Goal: Transaction & Acquisition: Obtain resource

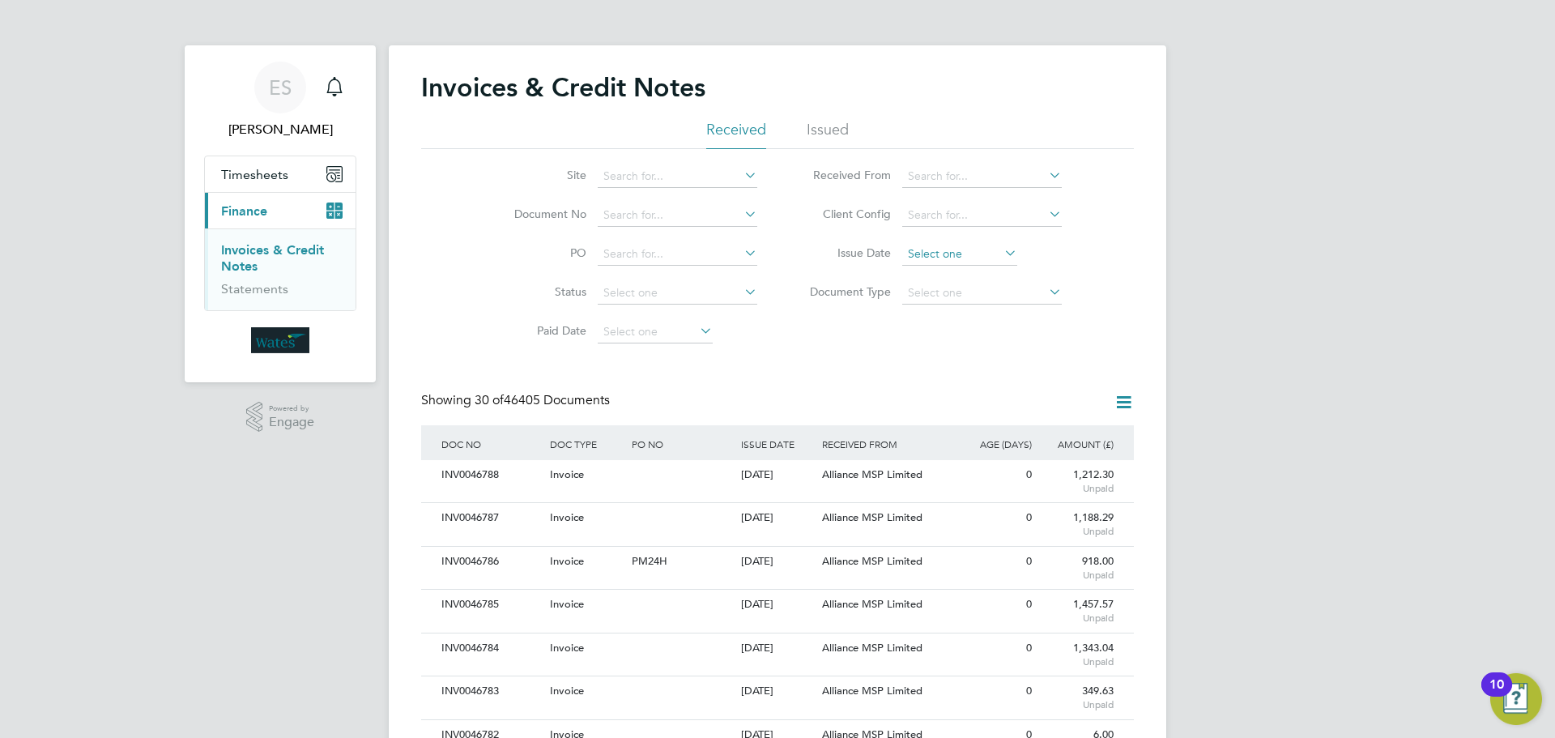
click at [964, 252] on input at bounding box center [959, 254] width 115 height 23
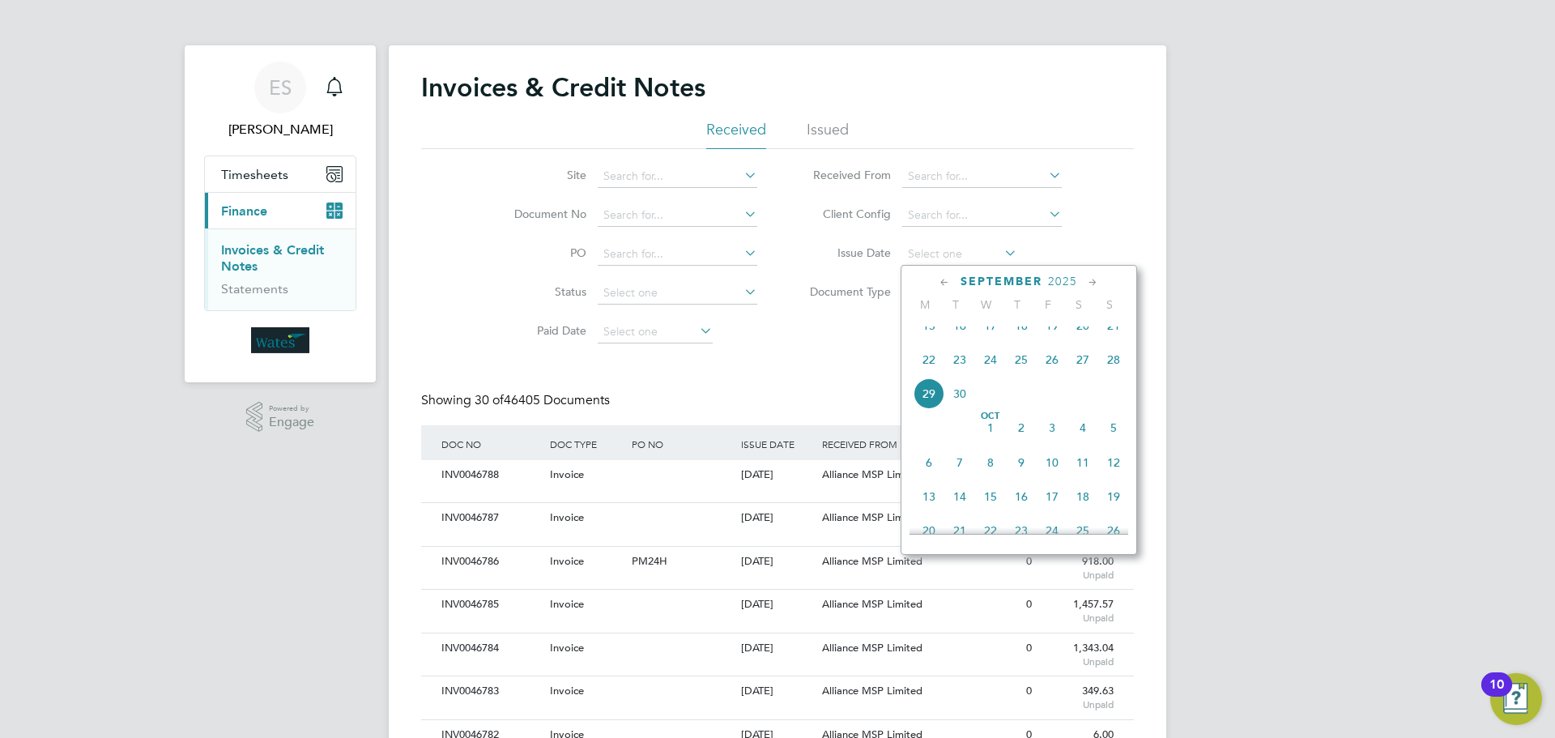
click at [923, 407] on span "29" at bounding box center [928, 393] width 31 height 31
type input "29 Sep 2025"
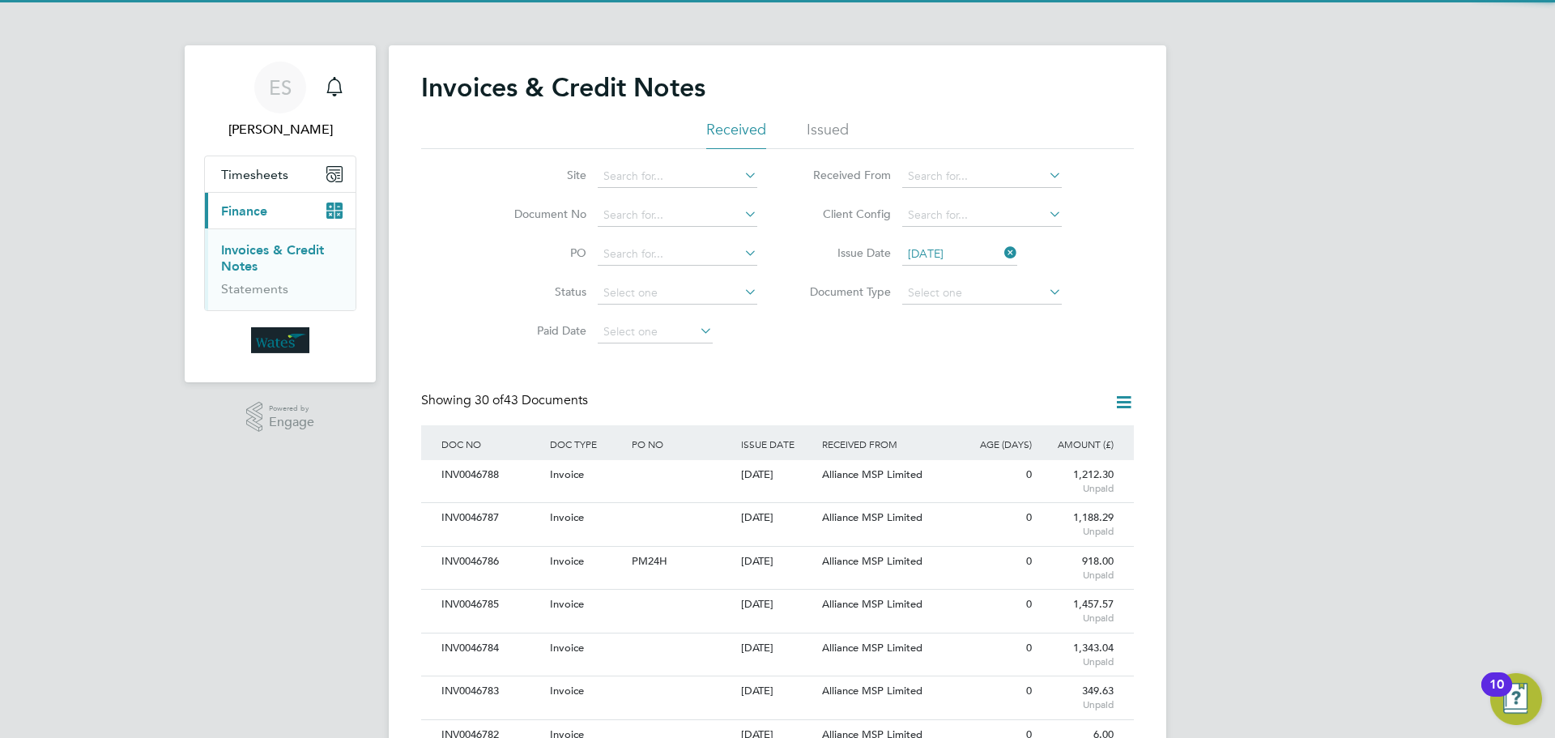
click at [1123, 400] on icon at bounding box center [1123, 402] width 20 height 20
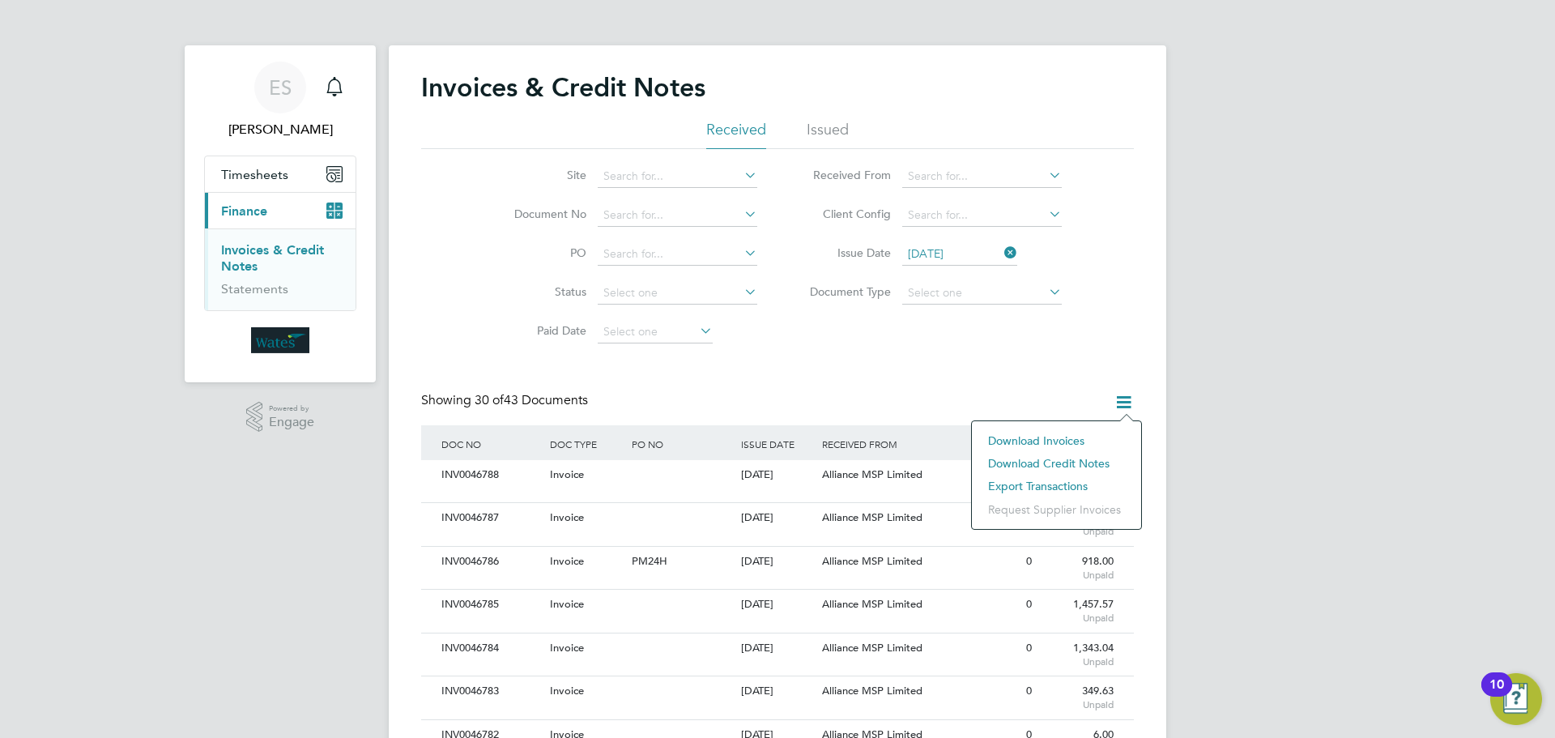
click at [1062, 434] on li "Download invoices" at bounding box center [1056, 440] width 153 height 23
drag, startPoint x: 1122, startPoint y: 397, endPoint x: 1102, endPoint y: 418, distance: 29.2
click at [1122, 397] on icon at bounding box center [1123, 402] width 20 height 20
click at [1069, 459] on li "Download credit notes" at bounding box center [1056, 463] width 153 height 23
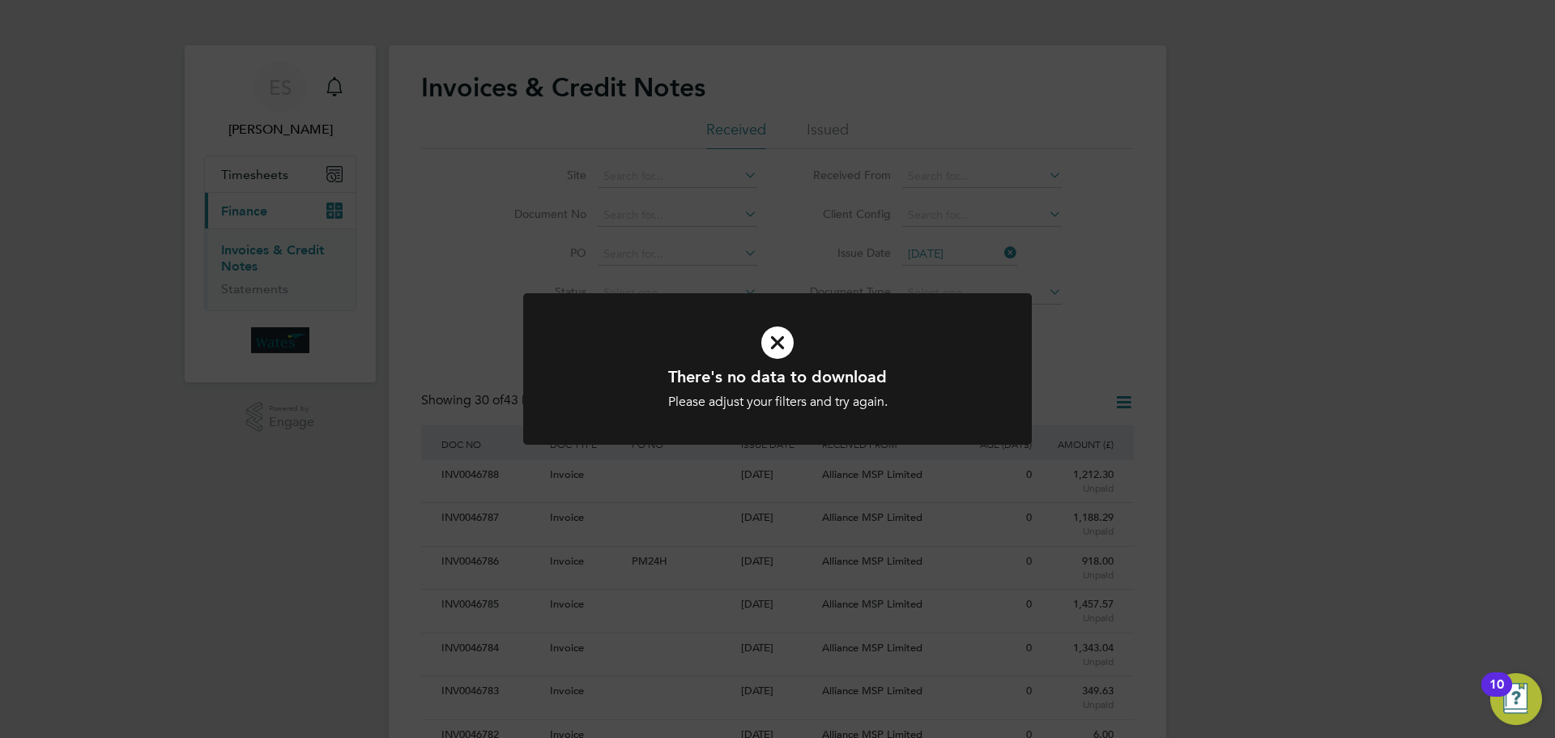
click at [818, 375] on h1 "There's no data to download" at bounding box center [777, 376] width 421 height 21
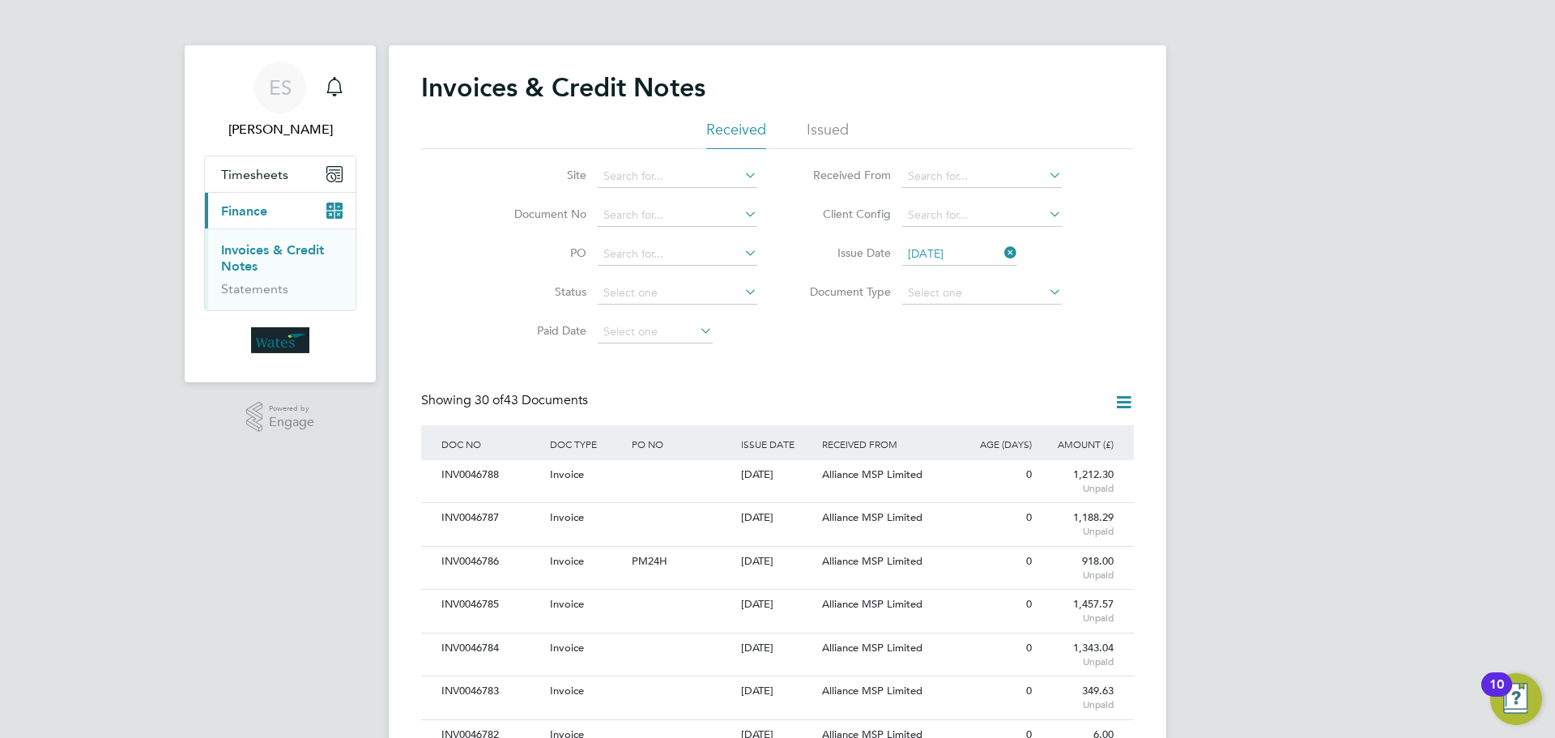
click at [1001, 249] on icon at bounding box center [1001, 252] width 0 height 23
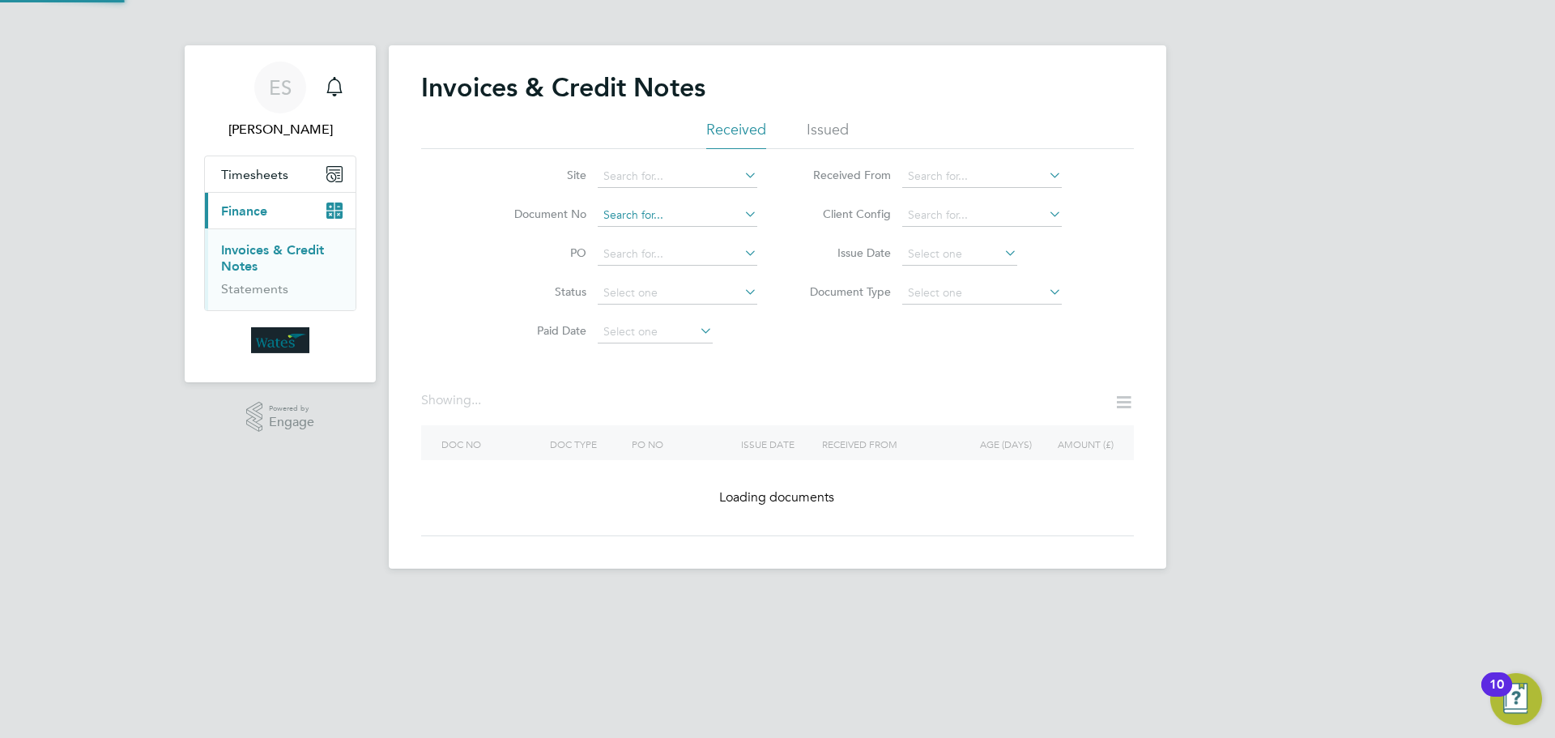
click at [614, 211] on input at bounding box center [678, 215] width 160 height 23
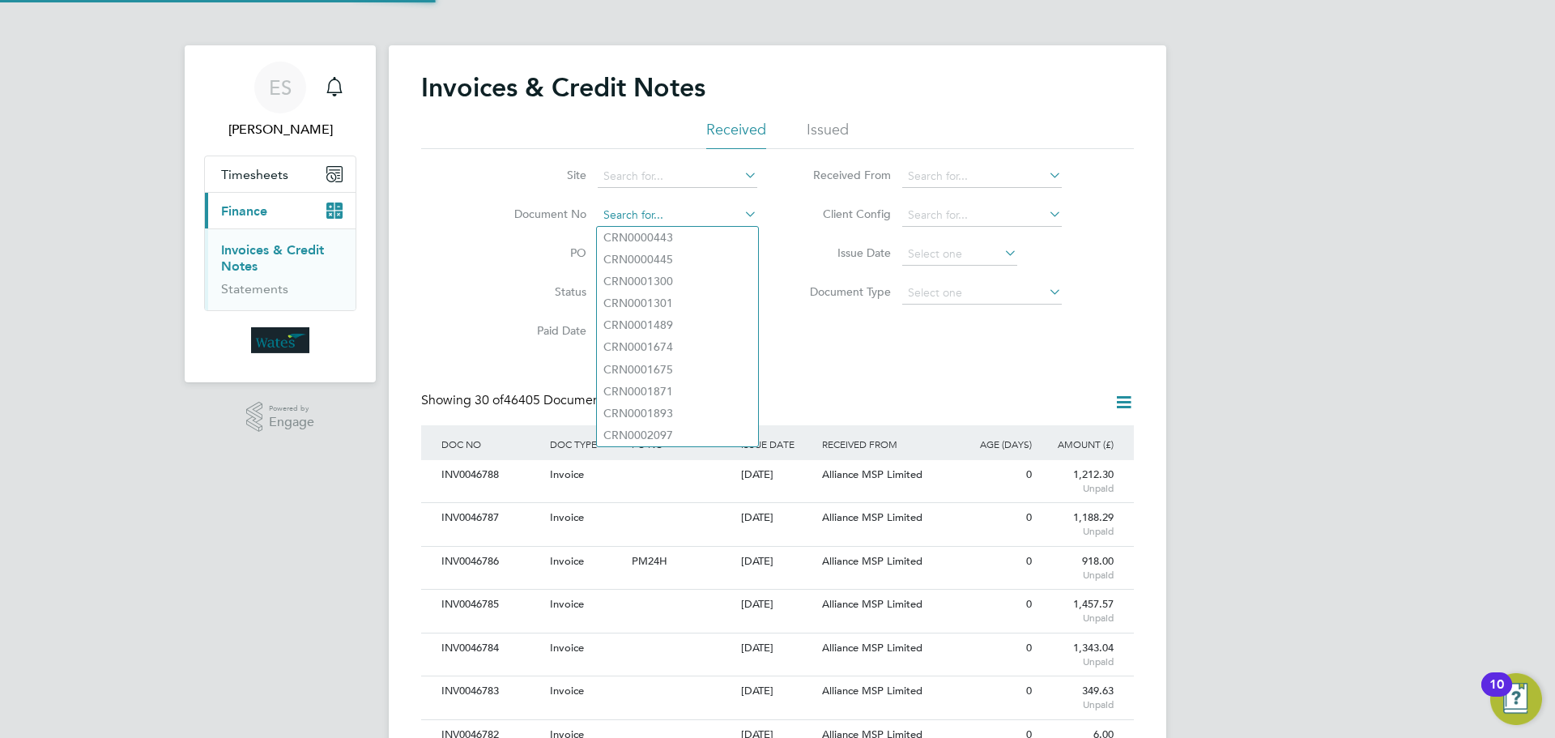
scroll to position [31, 110]
paste input "INV0046761"
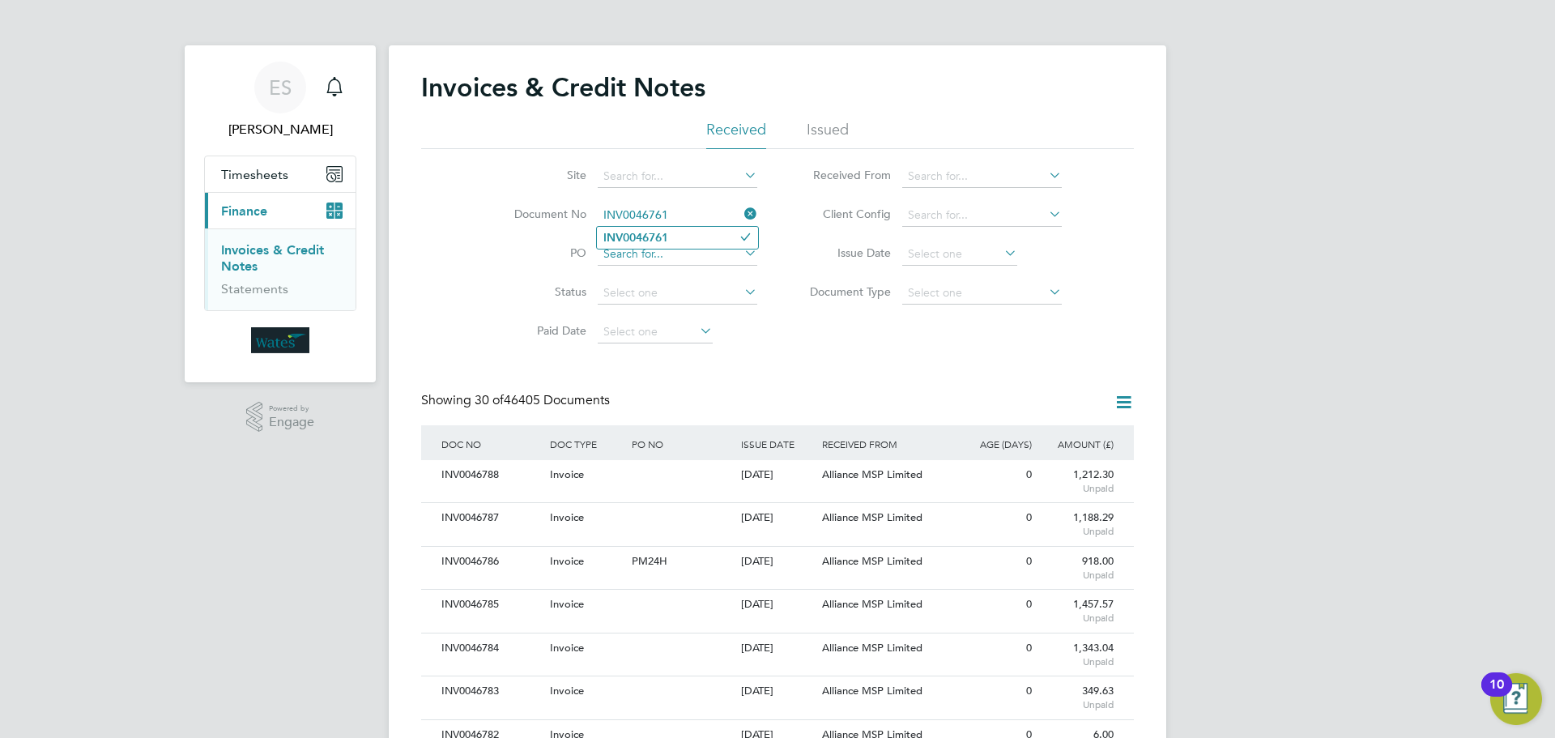
type input "INV0046761"
click at [704, 249] on input at bounding box center [678, 254] width 160 height 23
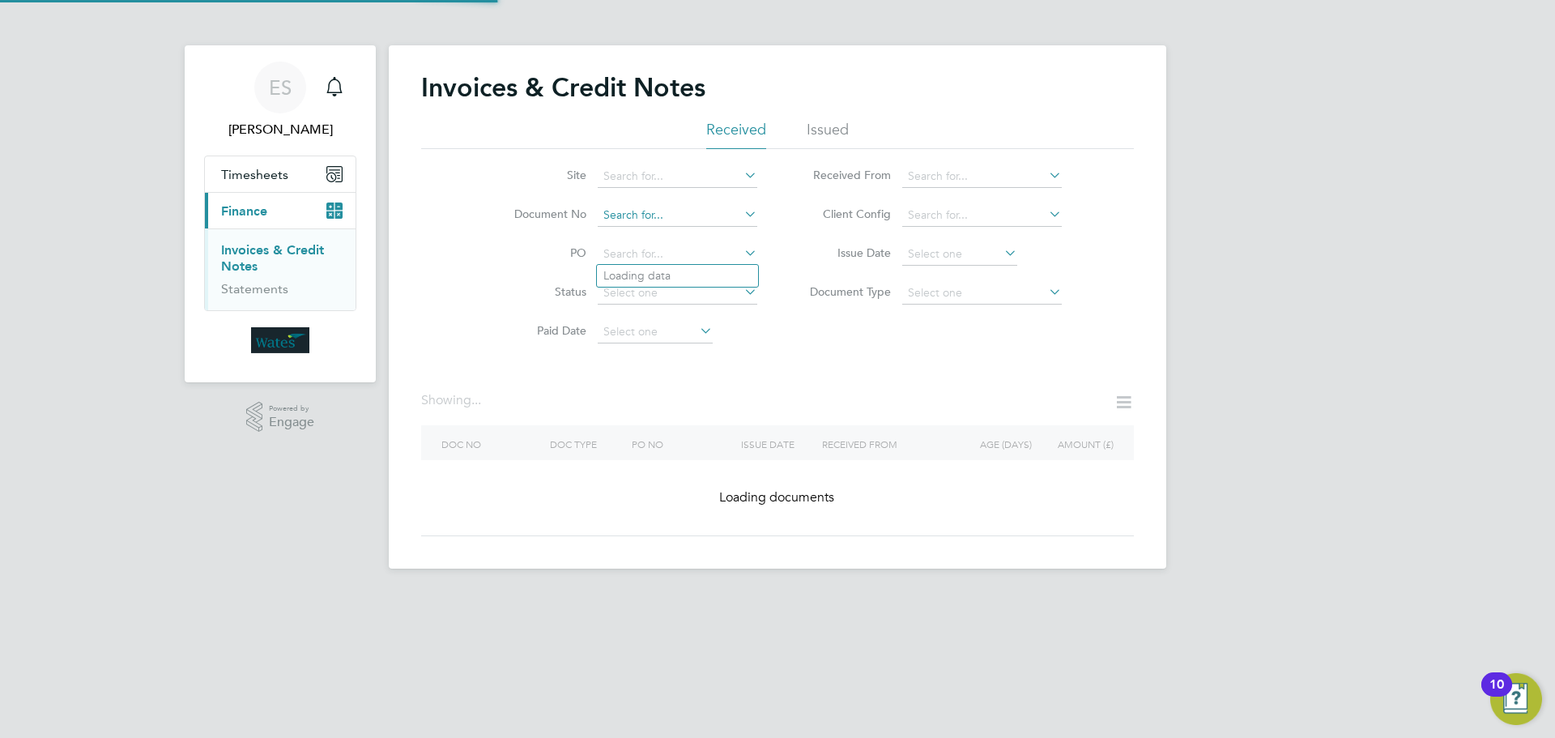
click at [691, 215] on input at bounding box center [678, 215] width 160 height 23
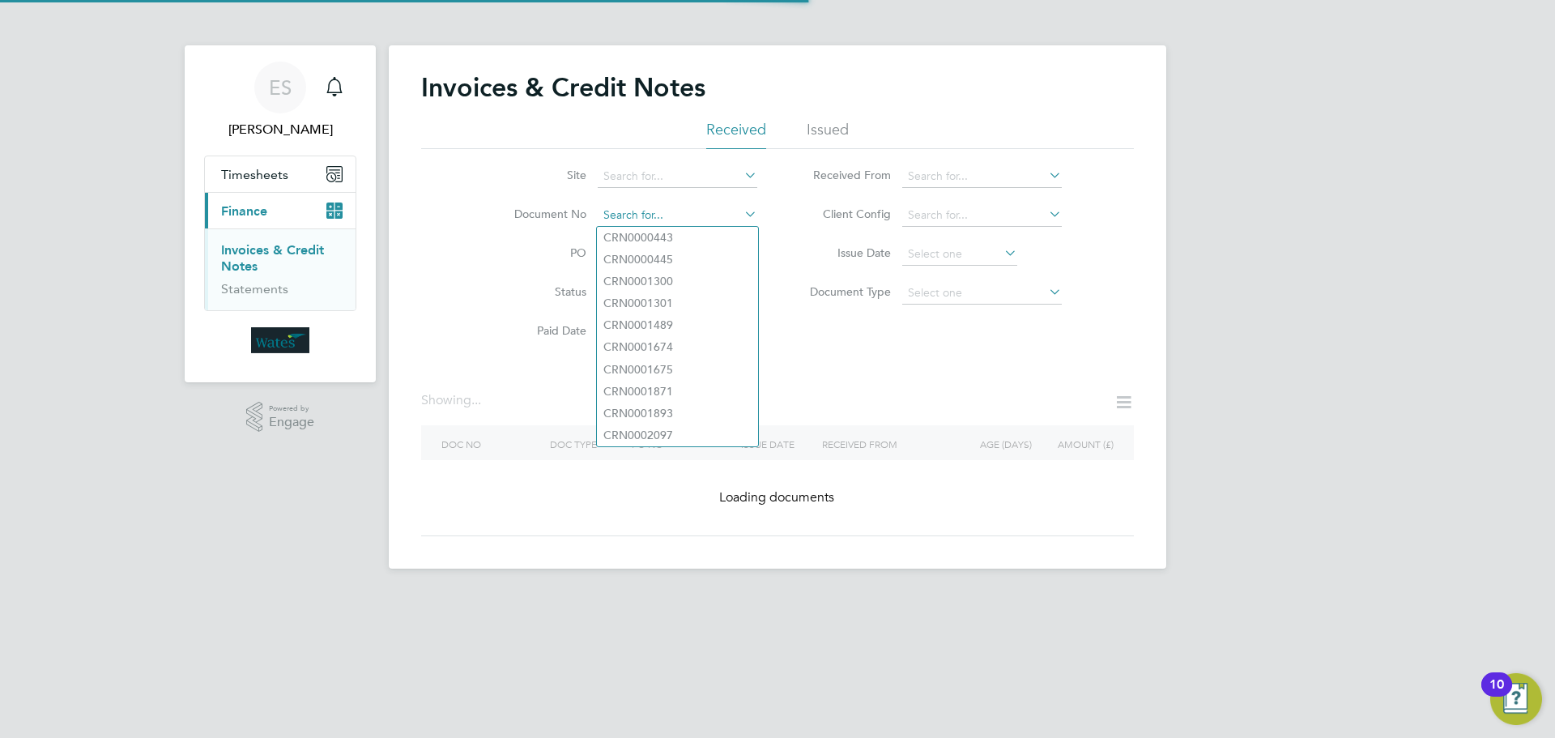
paste input "INV0046761"
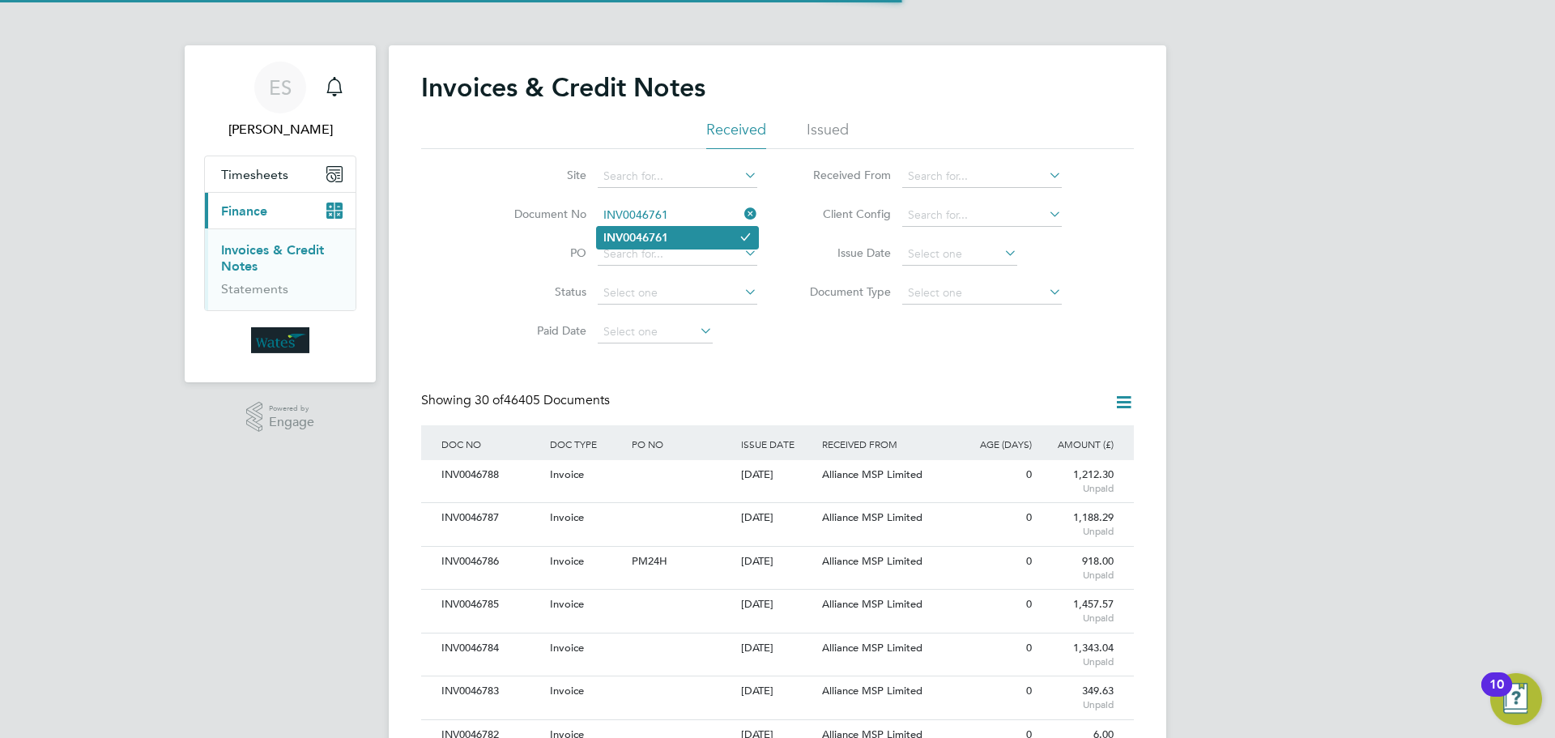
type input "INV0046761"
click at [666, 228] on li "INV0046761" at bounding box center [677, 238] width 161 height 22
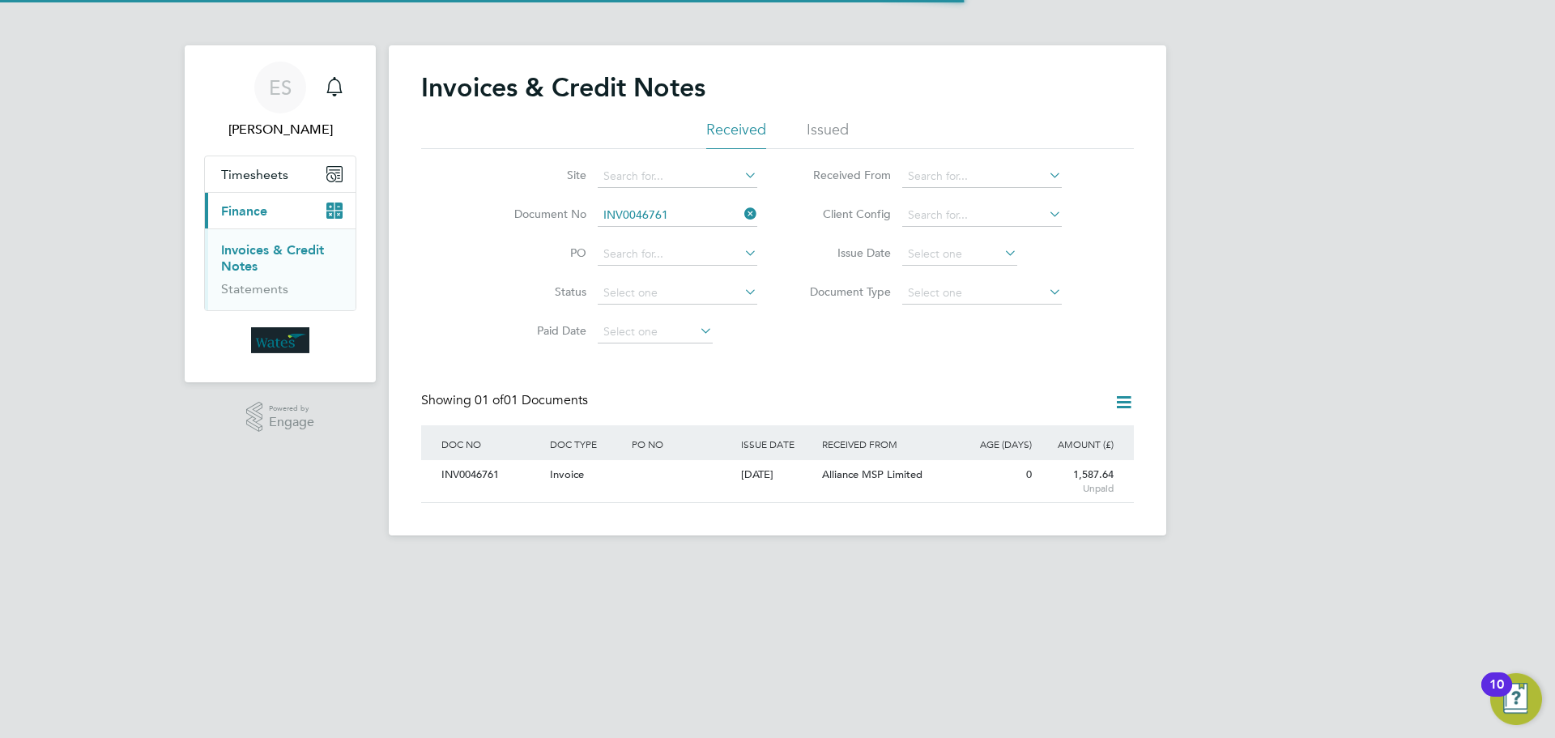
click at [485, 475] on div "INV0046761" at bounding box center [491, 475] width 108 height 30
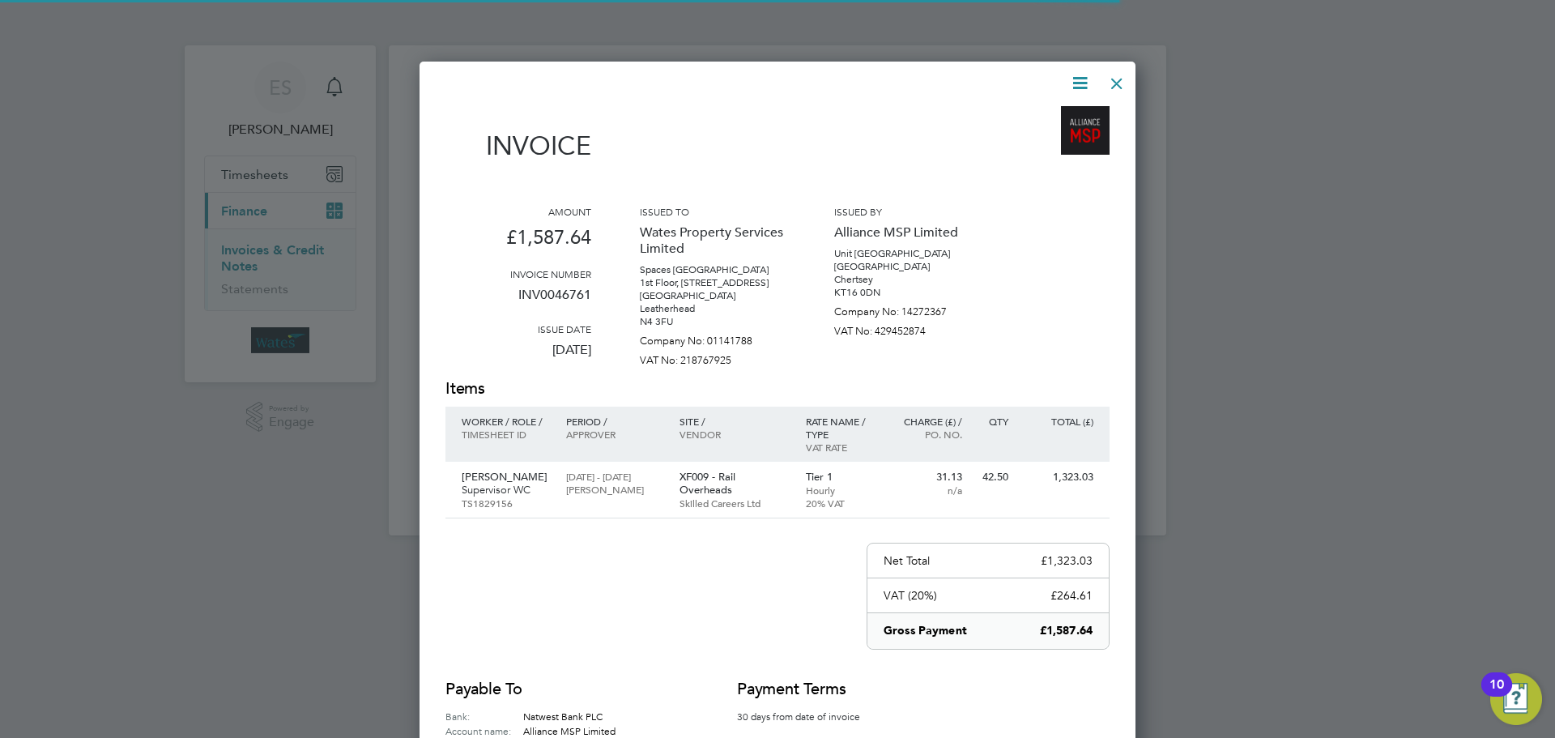
click at [1083, 80] on icon at bounding box center [1080, 83] width 20 height 20
click at [1053, 116] on li "Download Invoice" at bounding box center [1031, 121] width 112 height 23
click at [1081, 82] on icon at bounding box center [1080, 83] width 20 height 20
drag, startPoint x: 1045, startPoint y: 139, endPoint x: 1036, endPoint y: 145, distance: 11.2
click at [1045, 139] on li "View timesheet" at bounding box center [1031, 144] width 112 height 23
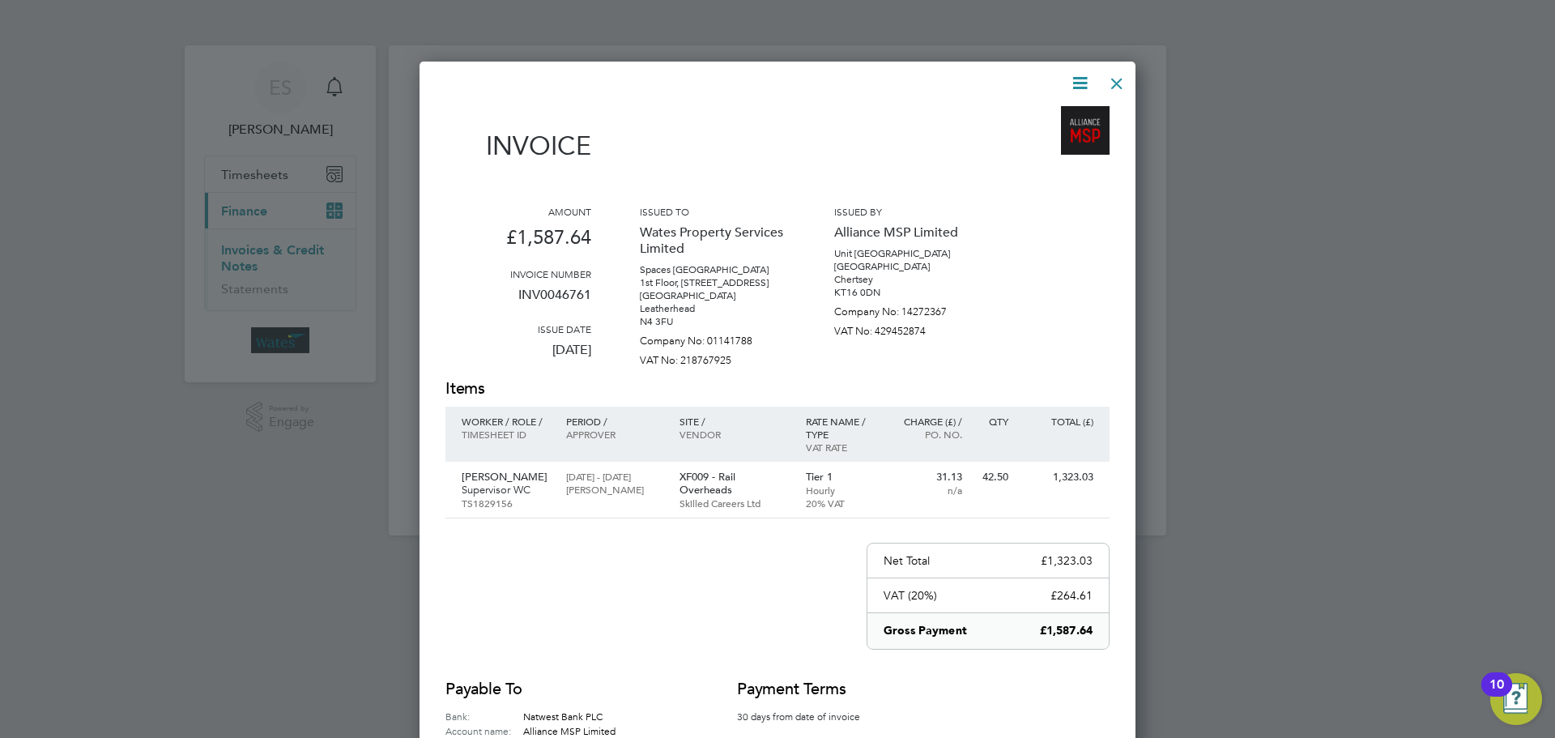
click at [1113, 78] on div at bounding box center [1116, 79] width 29 height 29
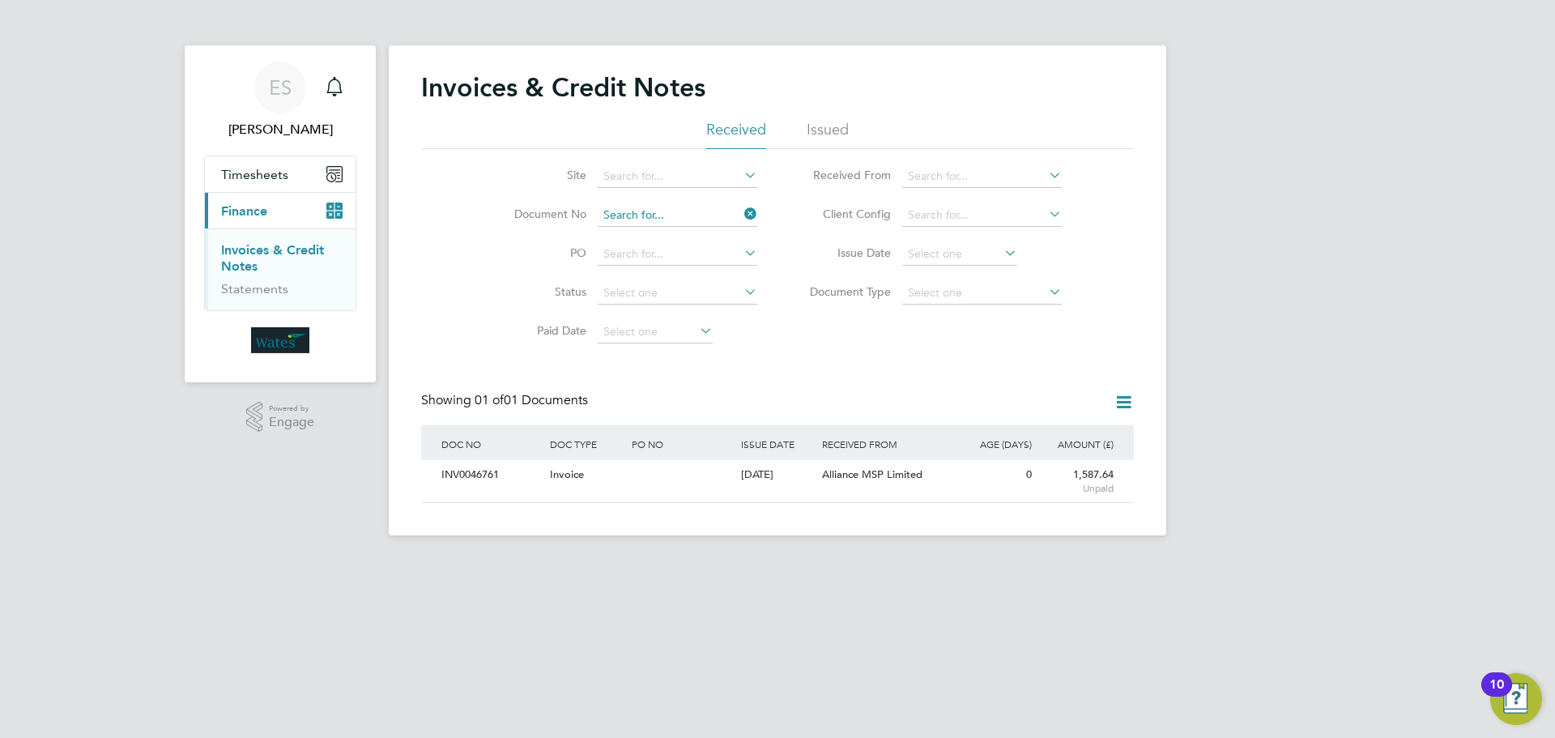
click at [690, 208] on input at bounding box center [678, 215] width 160 height 23
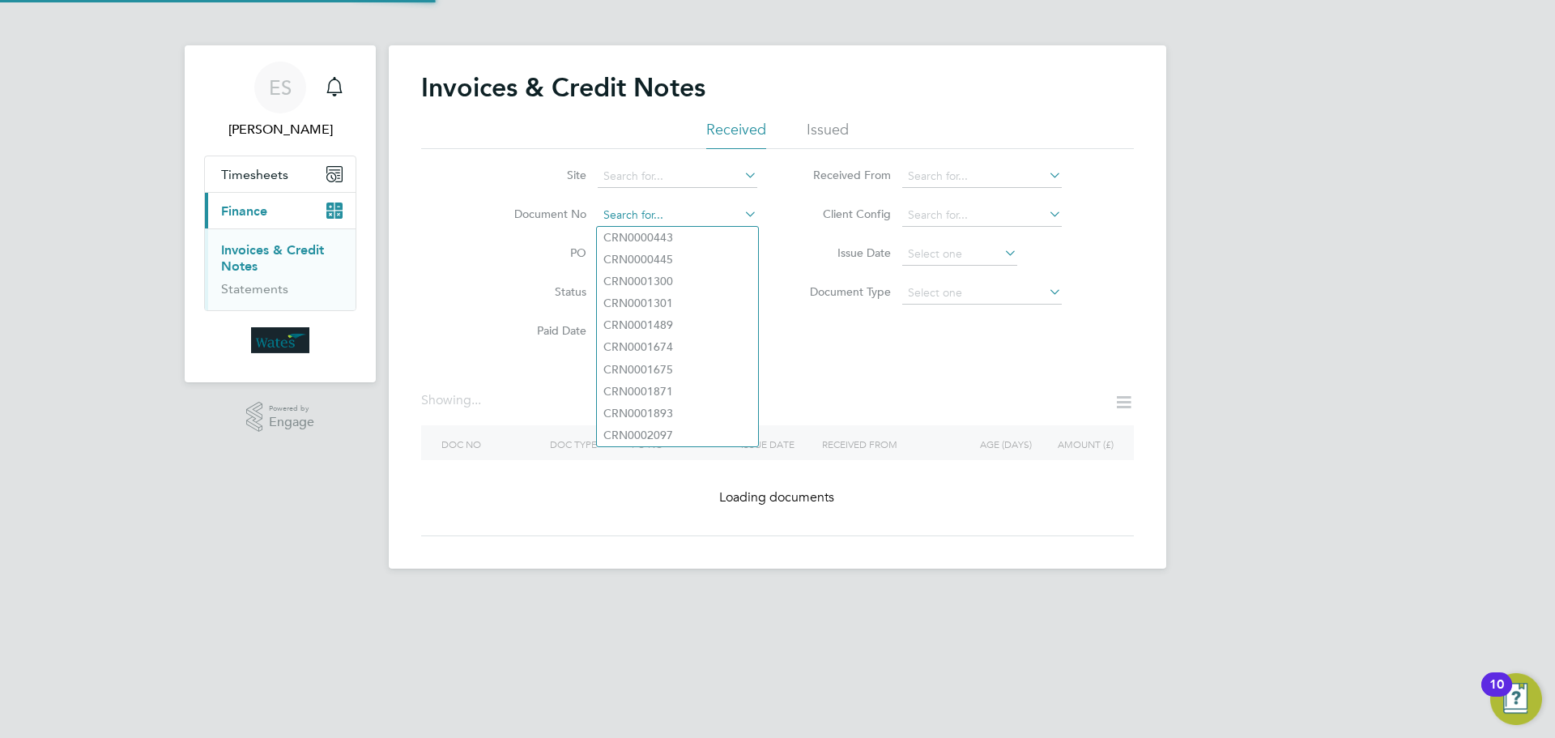
paste input "INV0046762"
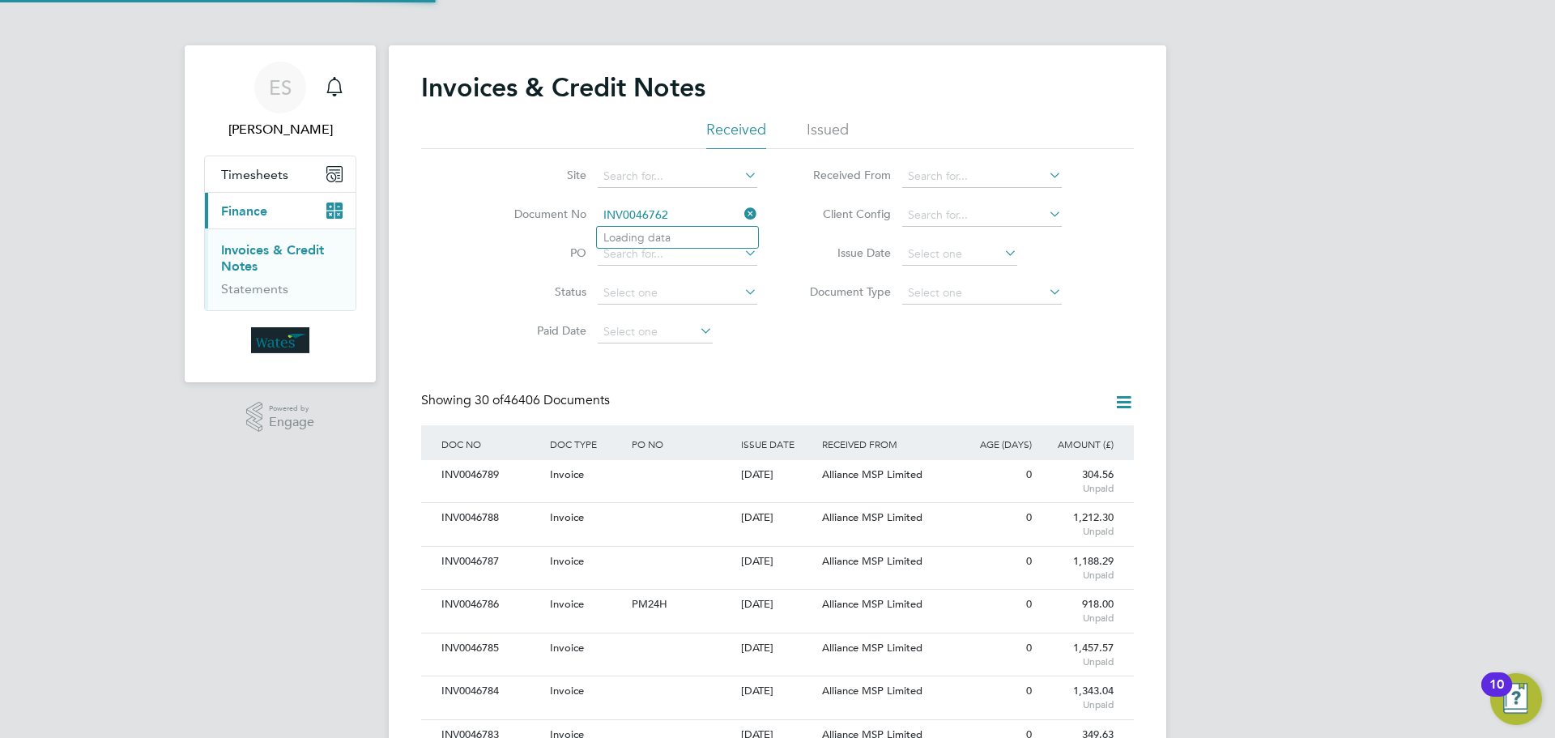
scroll to position [31, 110]
type input "INV0046762"
click at [698, 239] on li "INV0046762" at bounding box center [677, 238] width 161 height 22
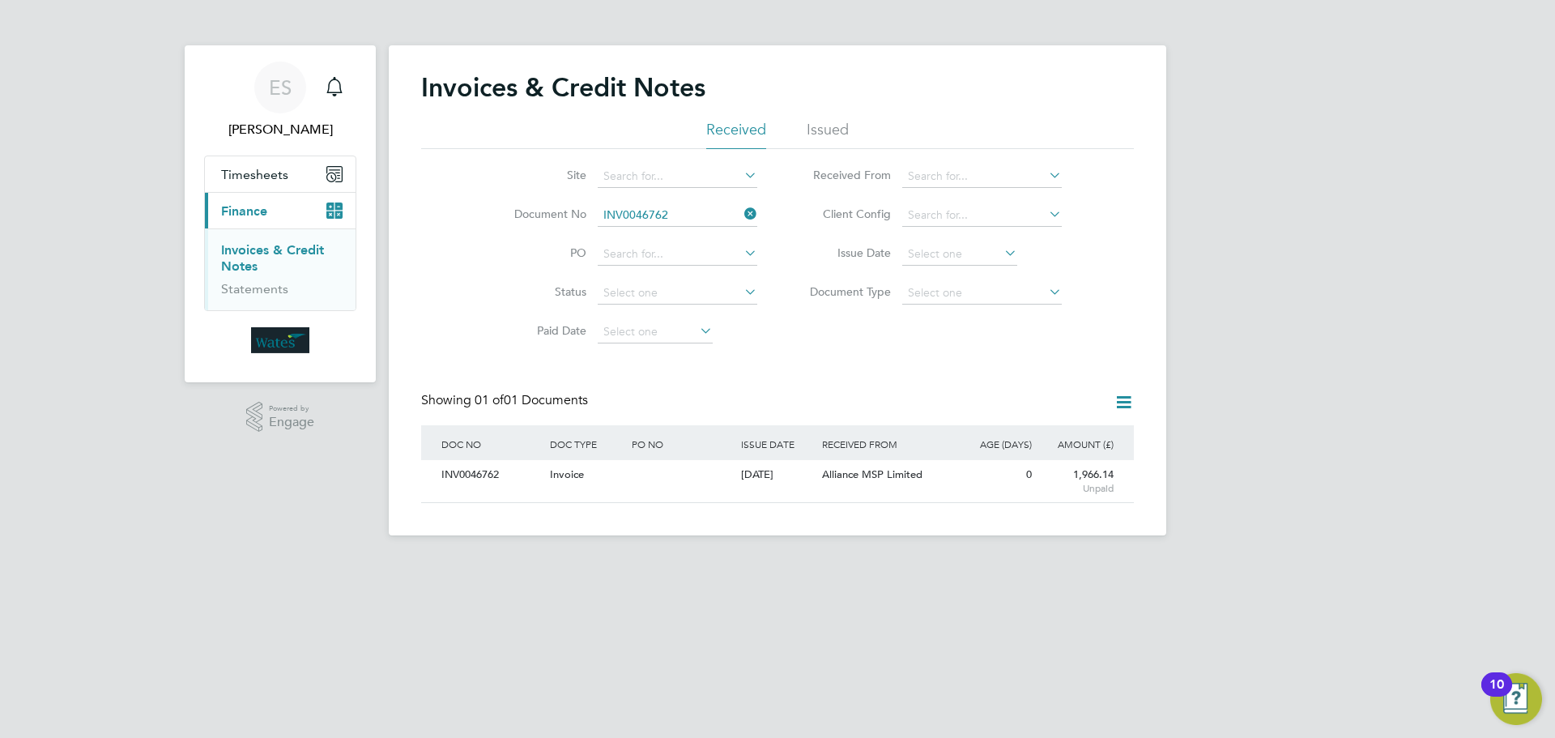
click at [482, 474] on div "INV0046762" at bounding box center [491, 475] width 108 height 30
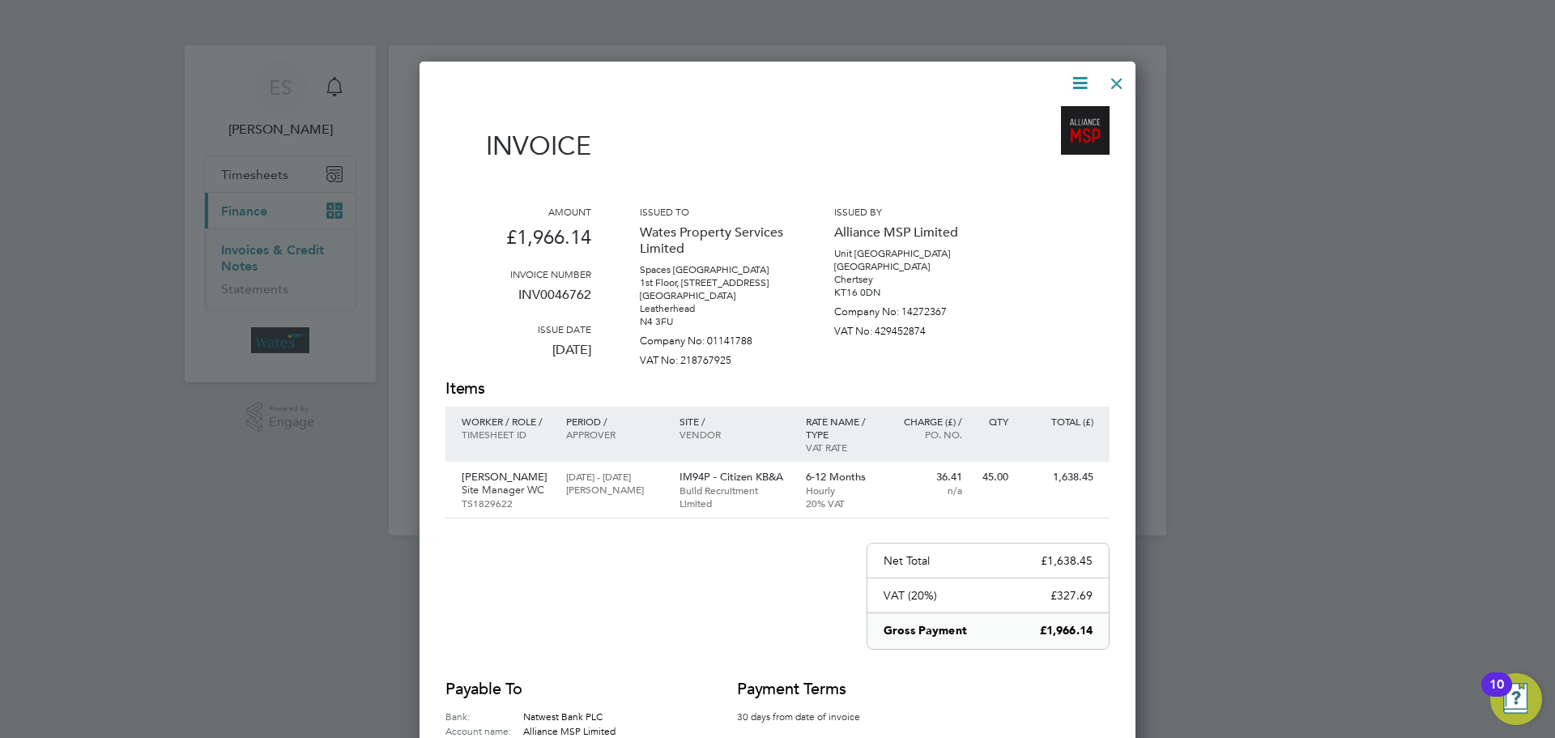
click at [1081, 73] on icon at bounding box center [1080, 83] width 20 height 20
click at [1048, 113] on li "Download Invoice" at bounding box center [1031, 121] width 112 height 23
click at [1072, 77] on icon at bounding box center [1080, 83] width 20 height 20
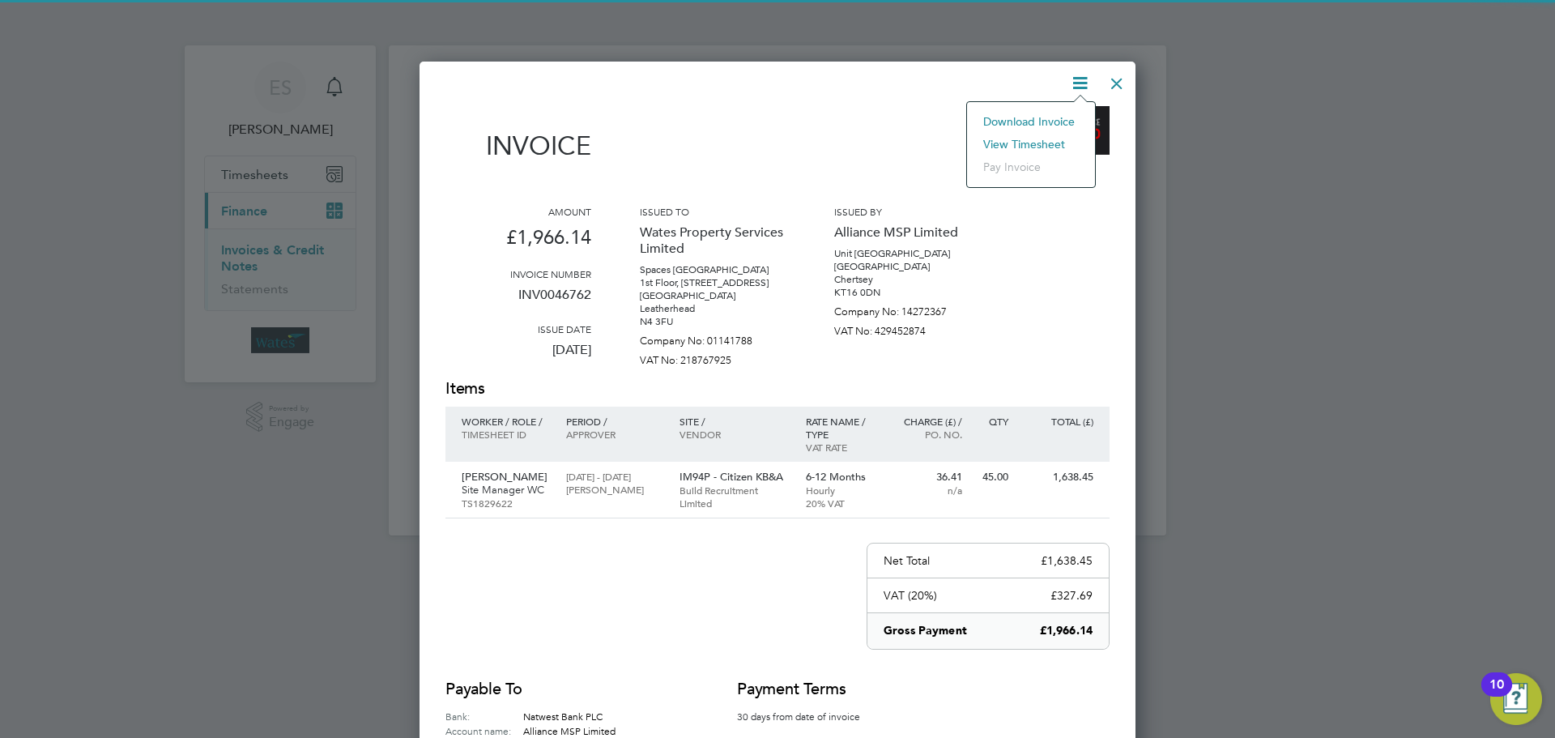
click at [1034, 138] on li "View timesheet" at bounding box center [1031, 144] width 112 height 23
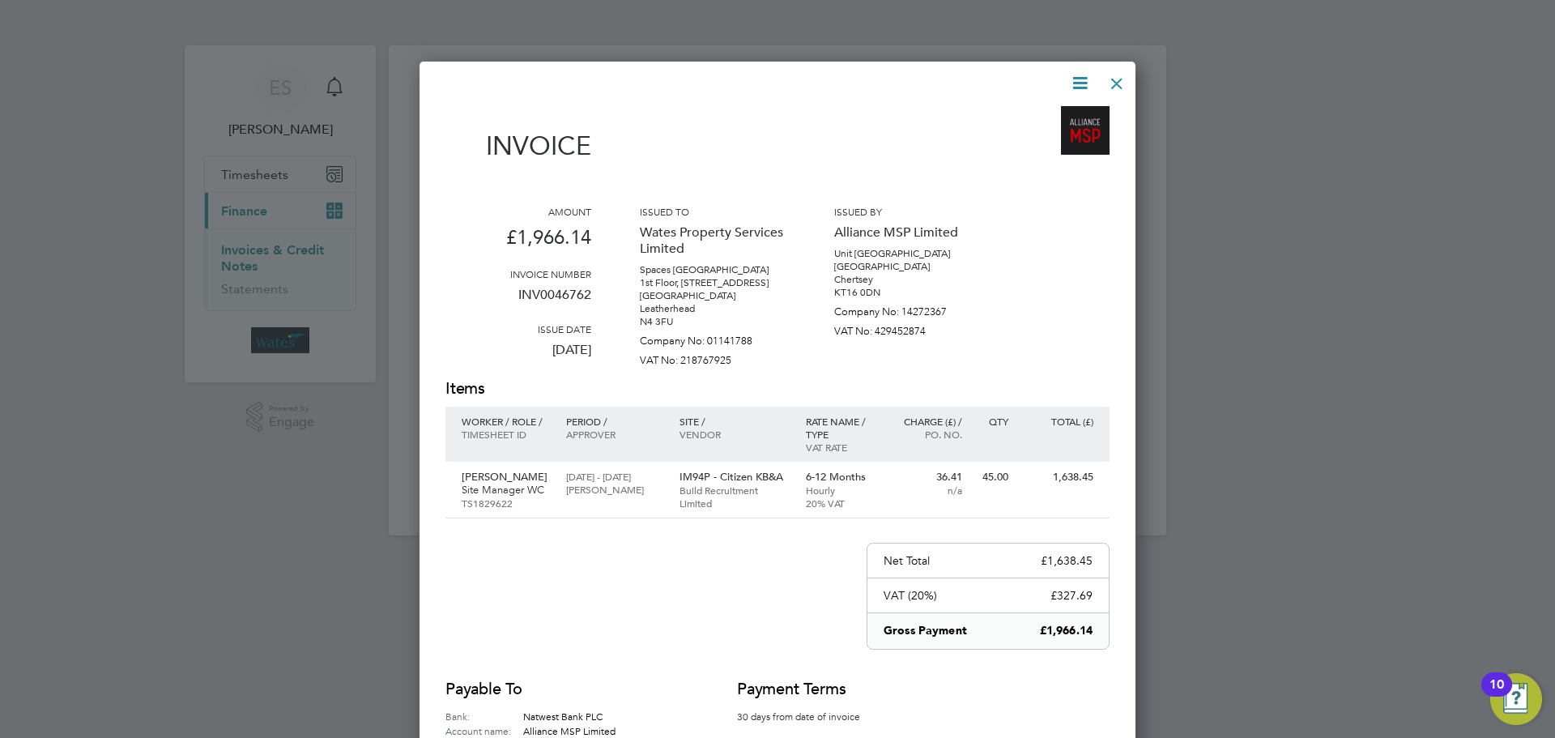
click at [1109, 83] on div at bounding box center [1116, 79] width 29 height 29
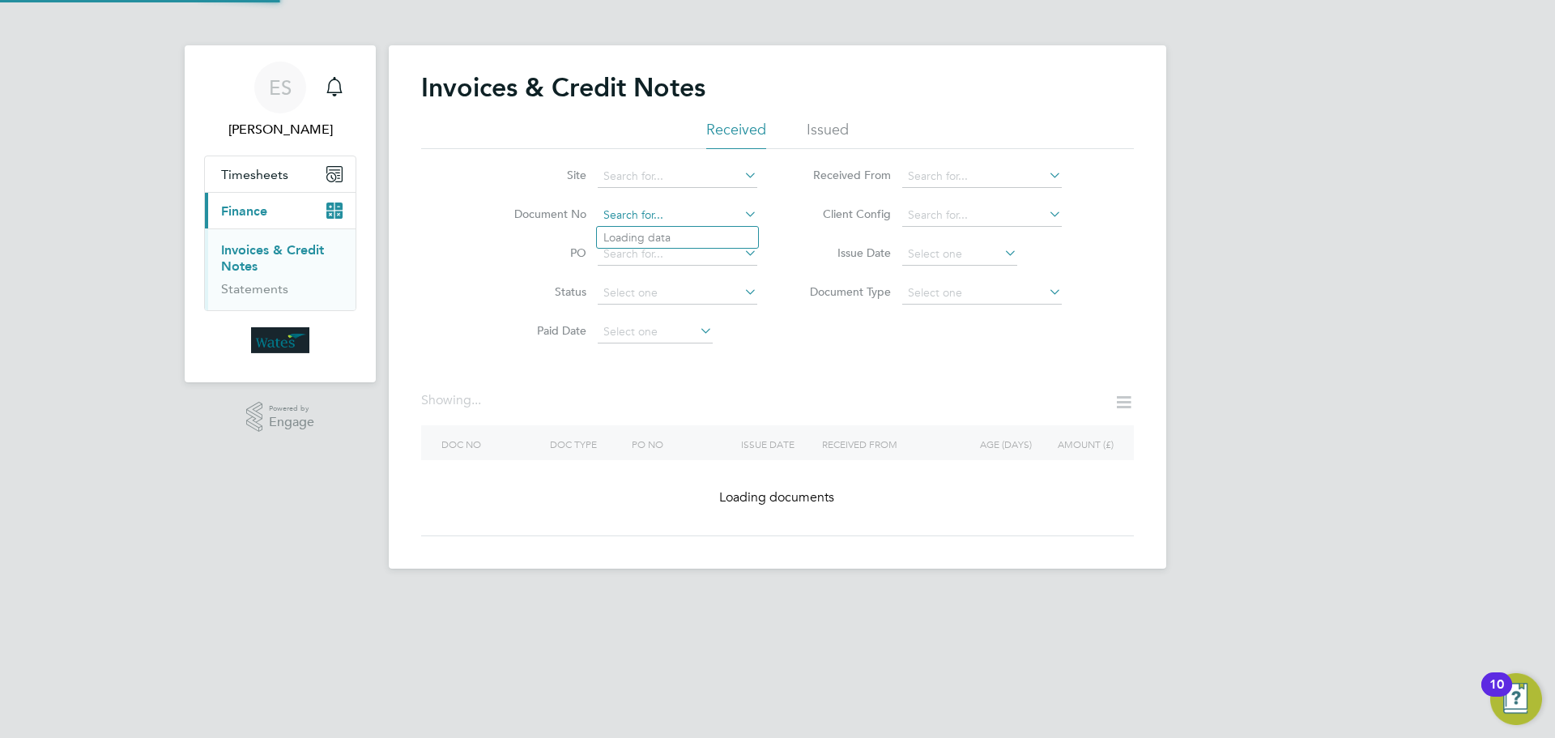
click at [687, 223] on input at bounding box center [678, 215] width 160 height 23
paste input "INV0046765"
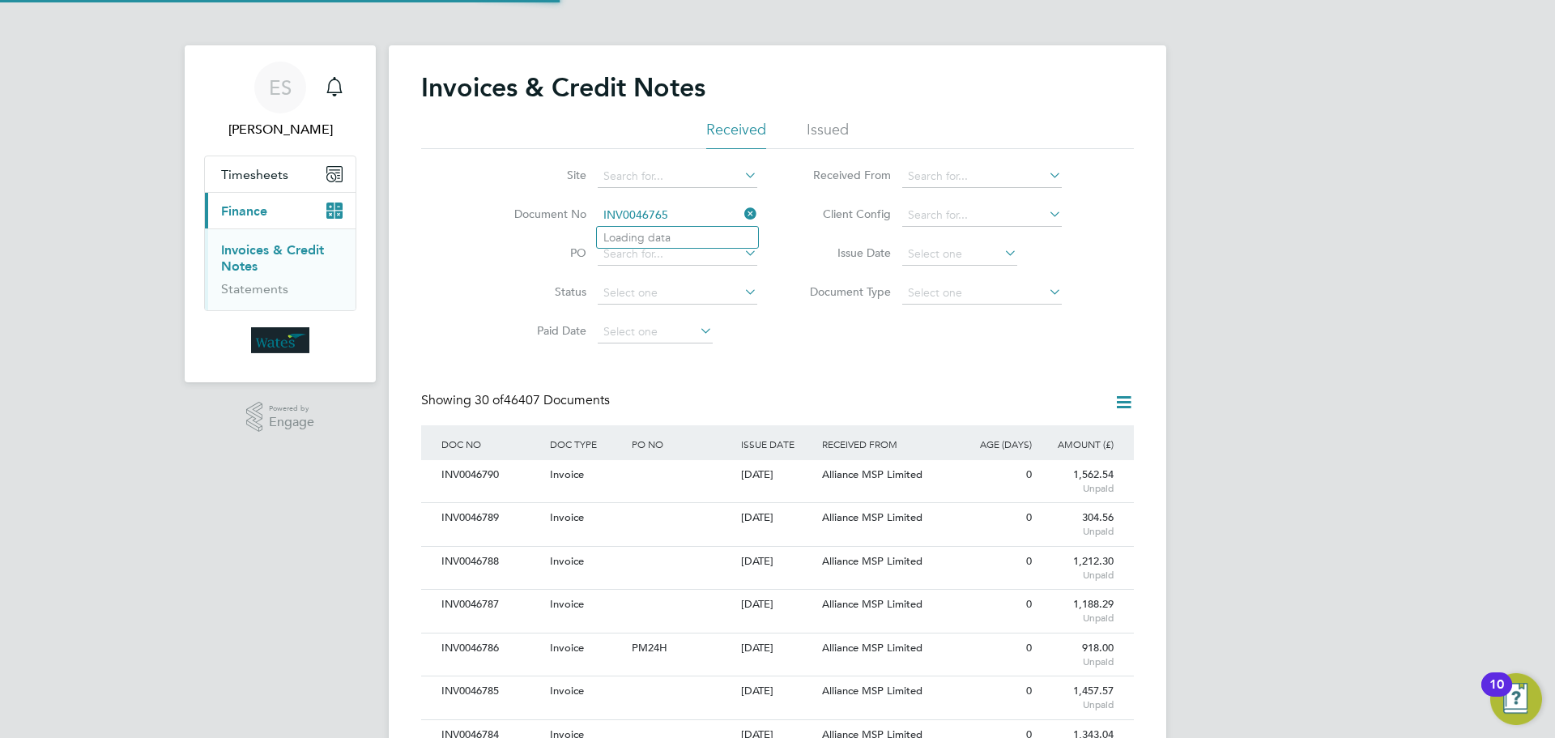
scroll to position [31, 110]
type input "INV0046765"
click at [689, 243] on li "INV0046765" at bounding box center [677, 238] width 161 height 22
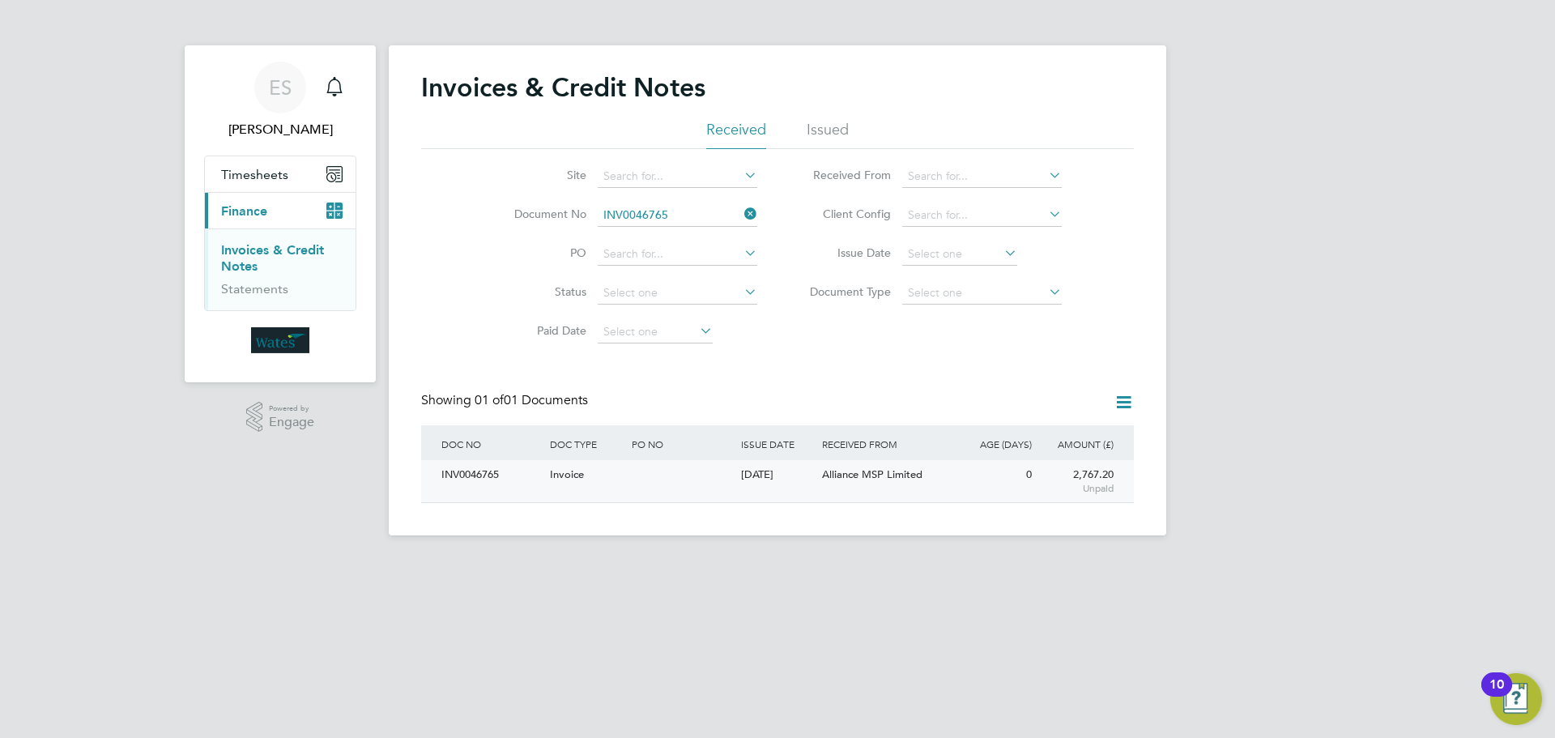
click at [479, 483] on div "INV0046765" at bounding box center [491, 475] width 108 height 30
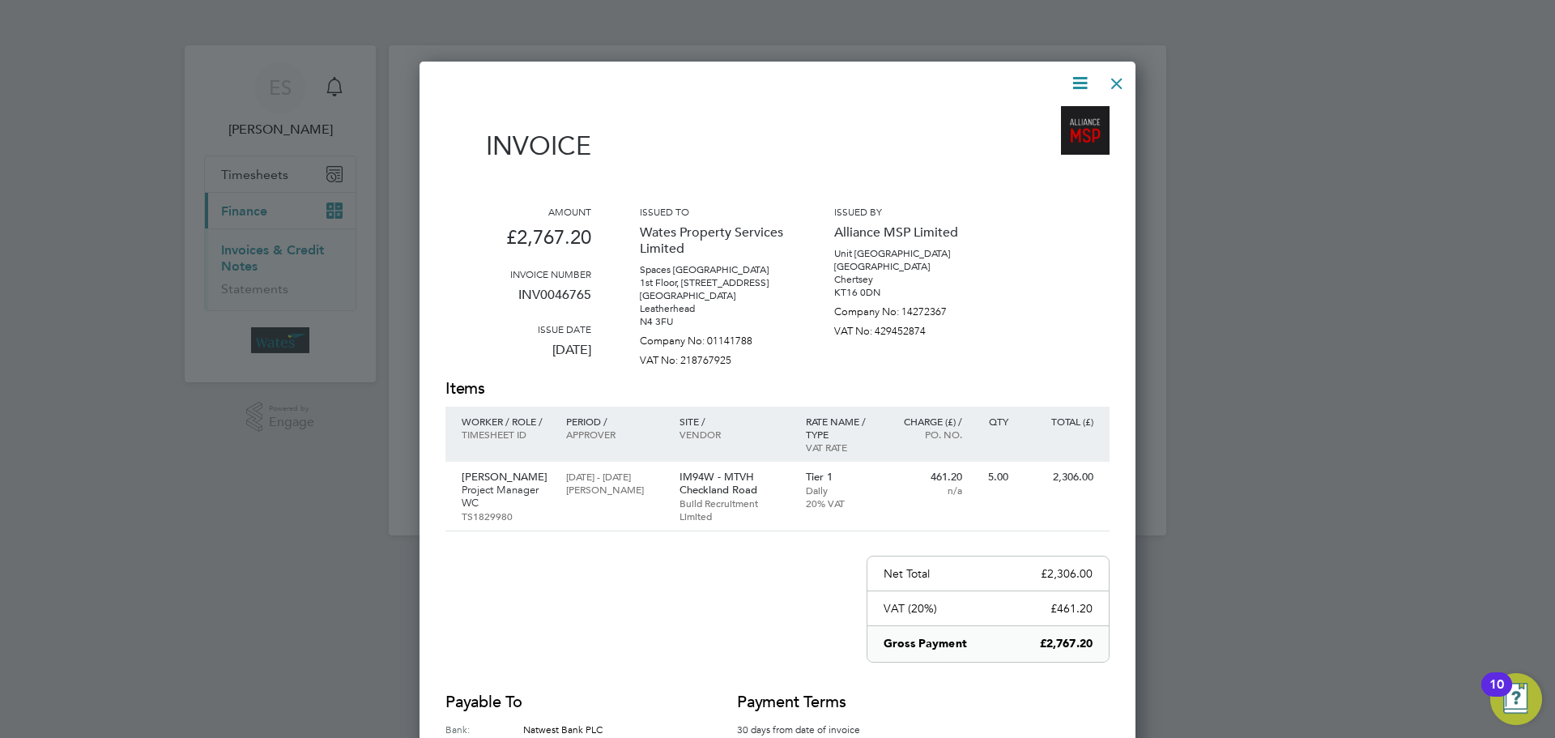
click at [1074, 73] on icon at bounding box center [1080, 83] width 20 height 20
click at [1064, 116] on li "Download Invoice" at bounding box center [1031, 121] width 112 height 23
click at [1079, 85] on icon at bounding box center [1080, 83] width 20 height 20
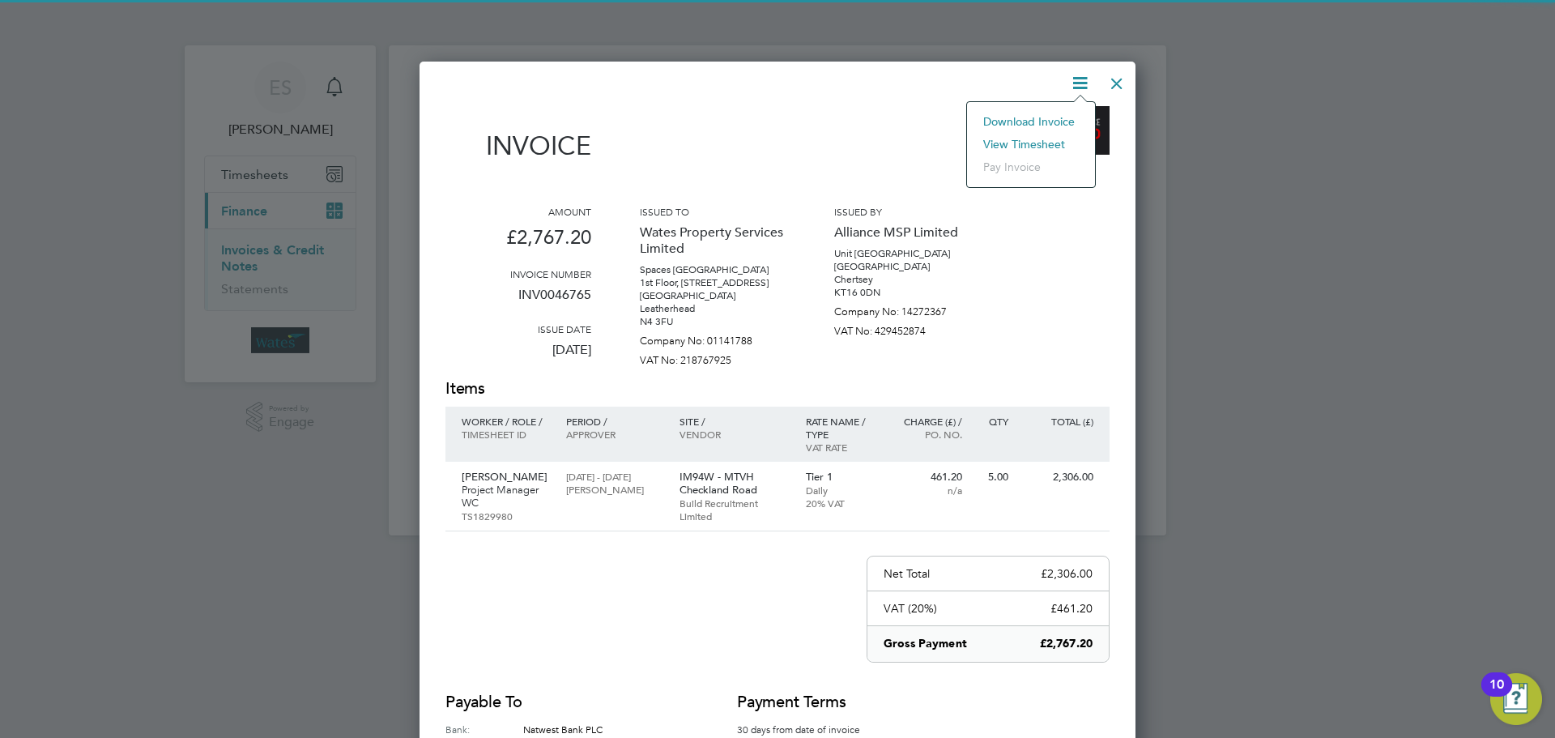
click at [1024, 138] on li "View timesheet" at bounding box center [1031, 144] width 112 height 23
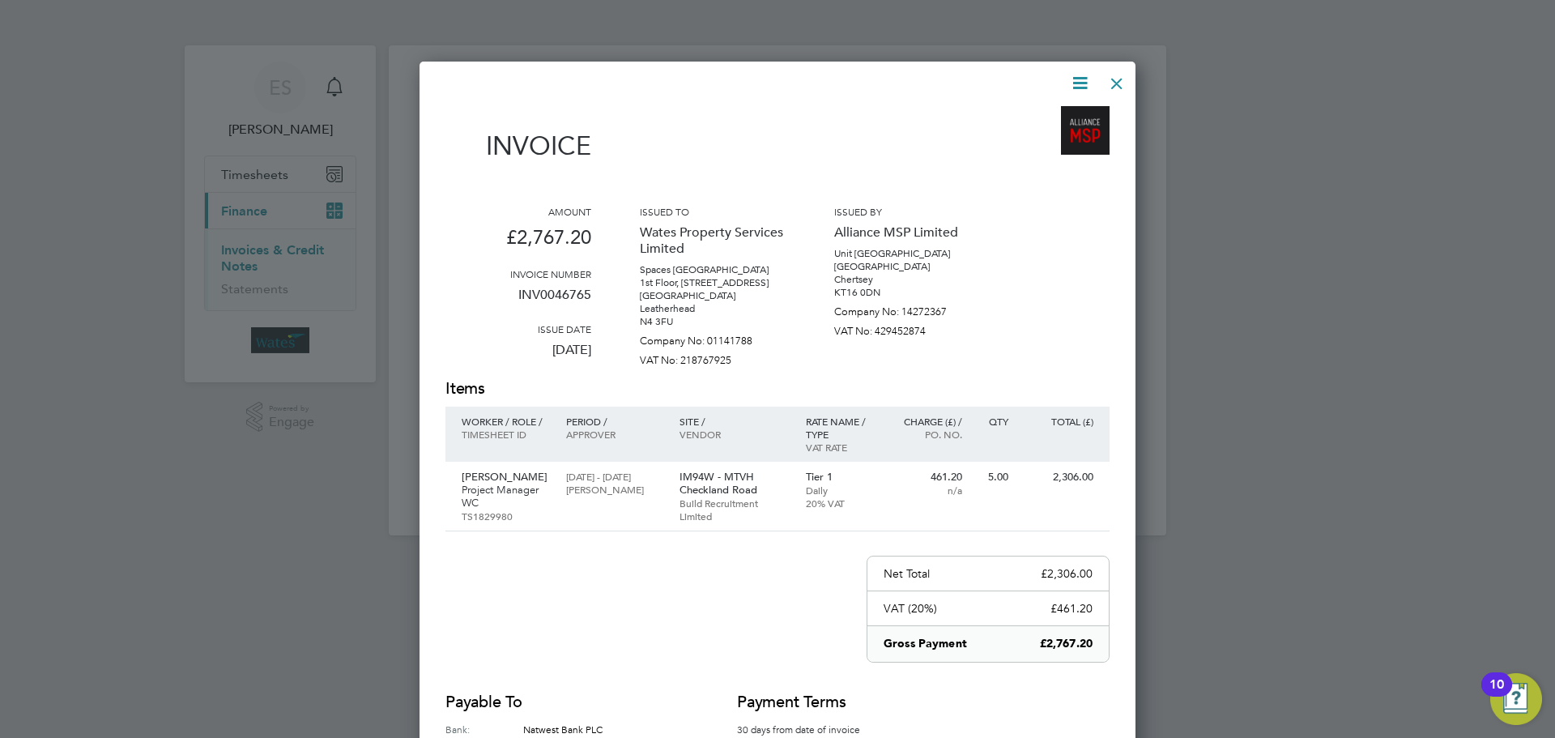
click at [1120, 80] on div at bounding box center [1116, 79] width 29 height 29
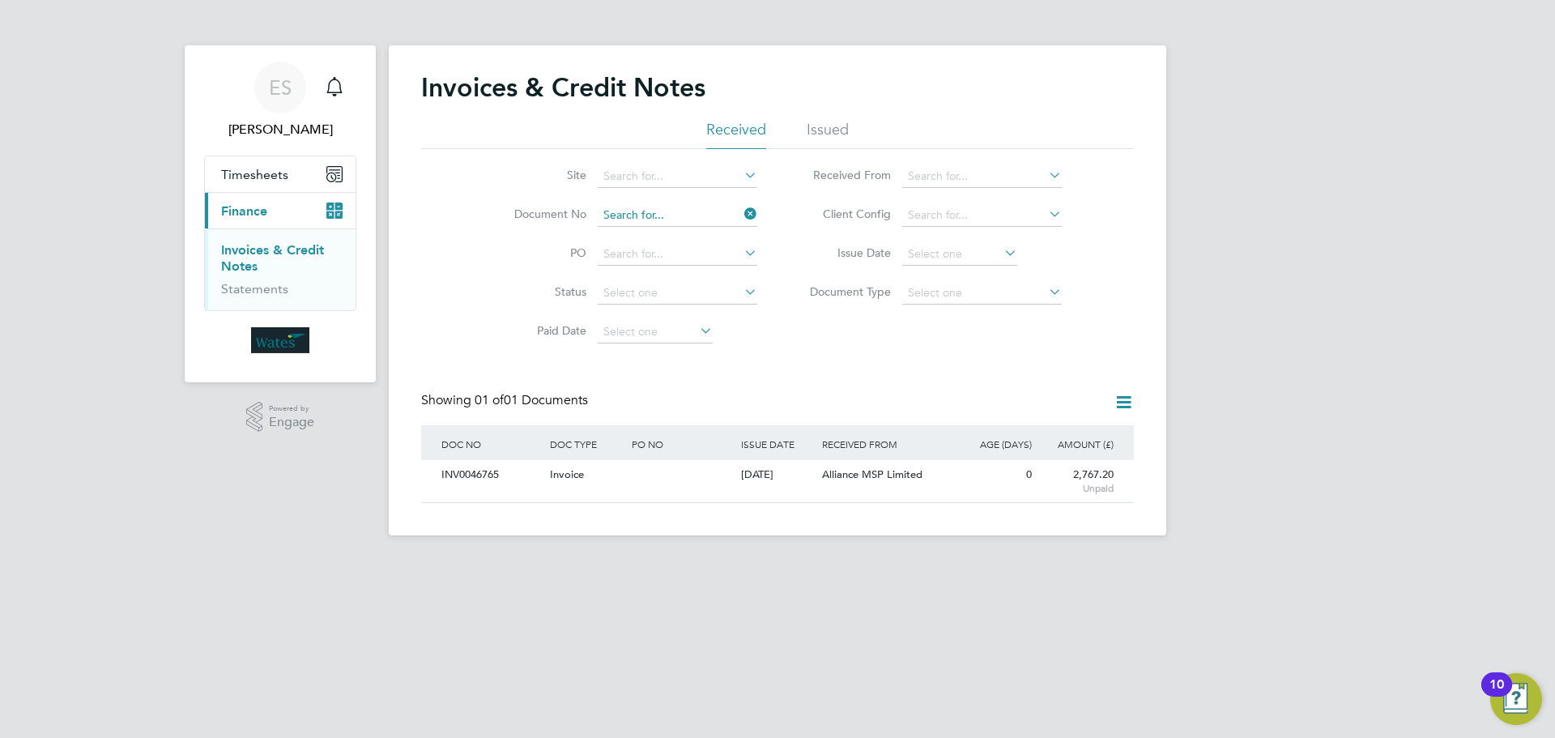
click at [670, 211] on input at bounding box center [678, 215] width 160 height 23
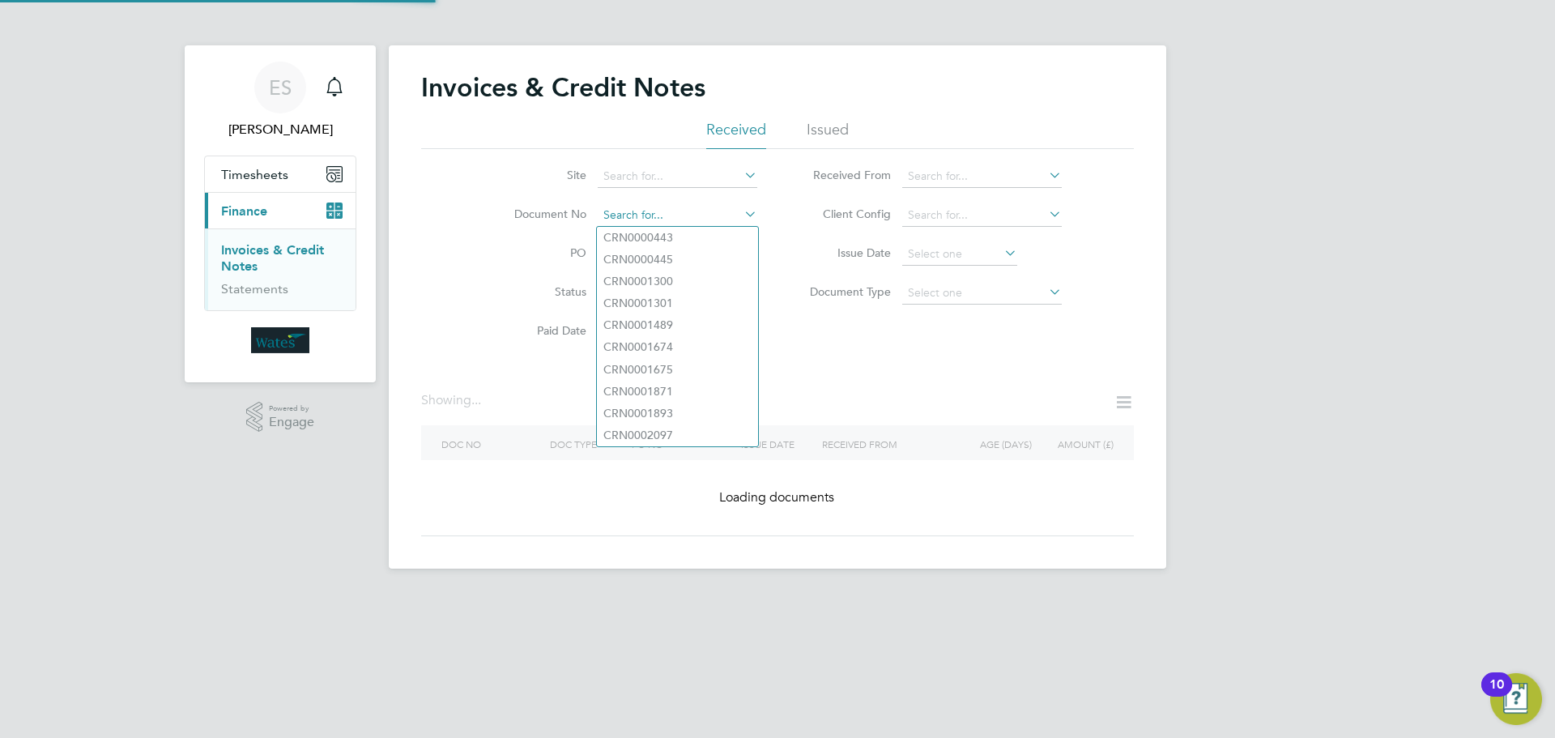
paste input "INV0046766"
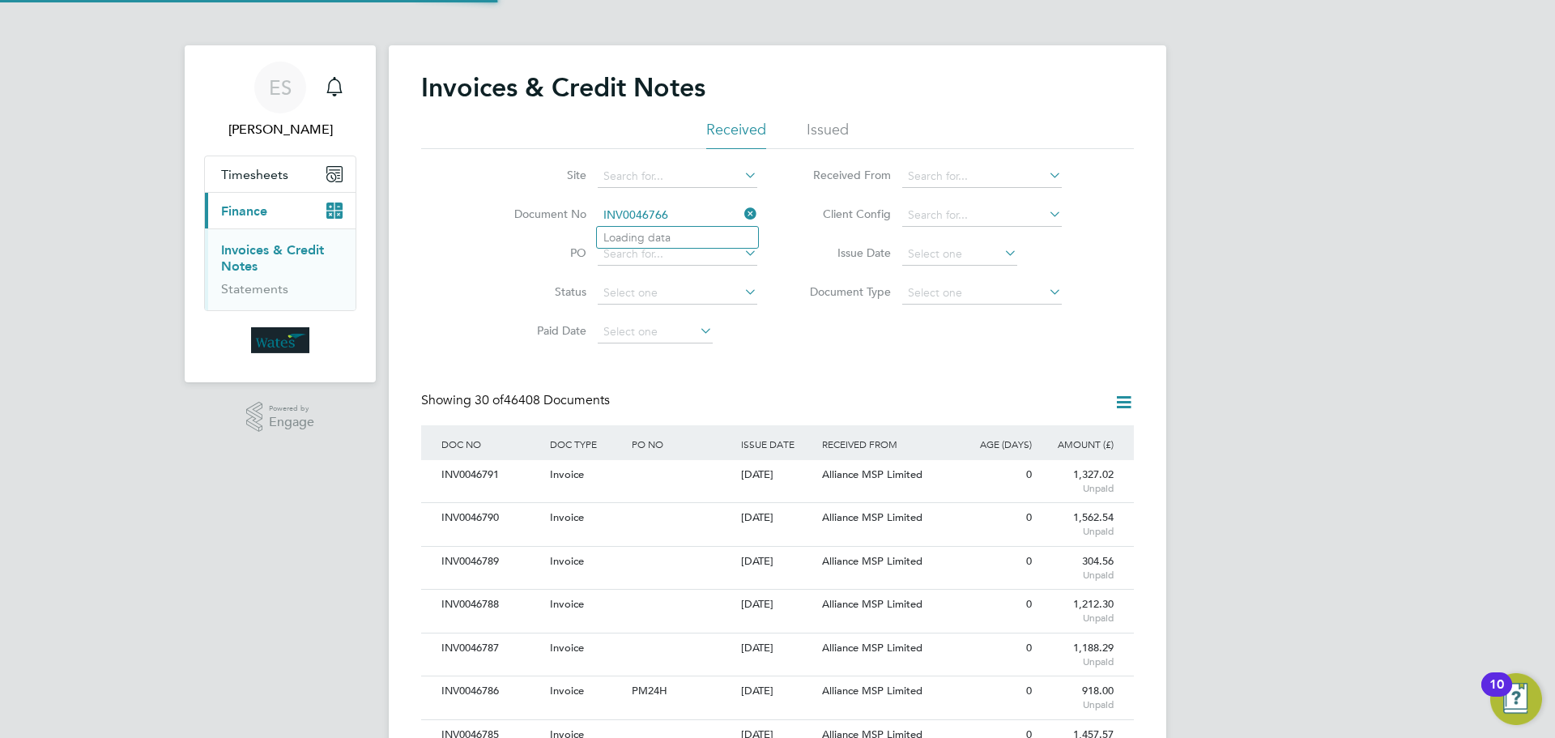
scroll to position [31, 110]
type input "INV0046766"
click at [686, 246] on li "INV0046766" at bounding box center [677, 238] width 161 height 22
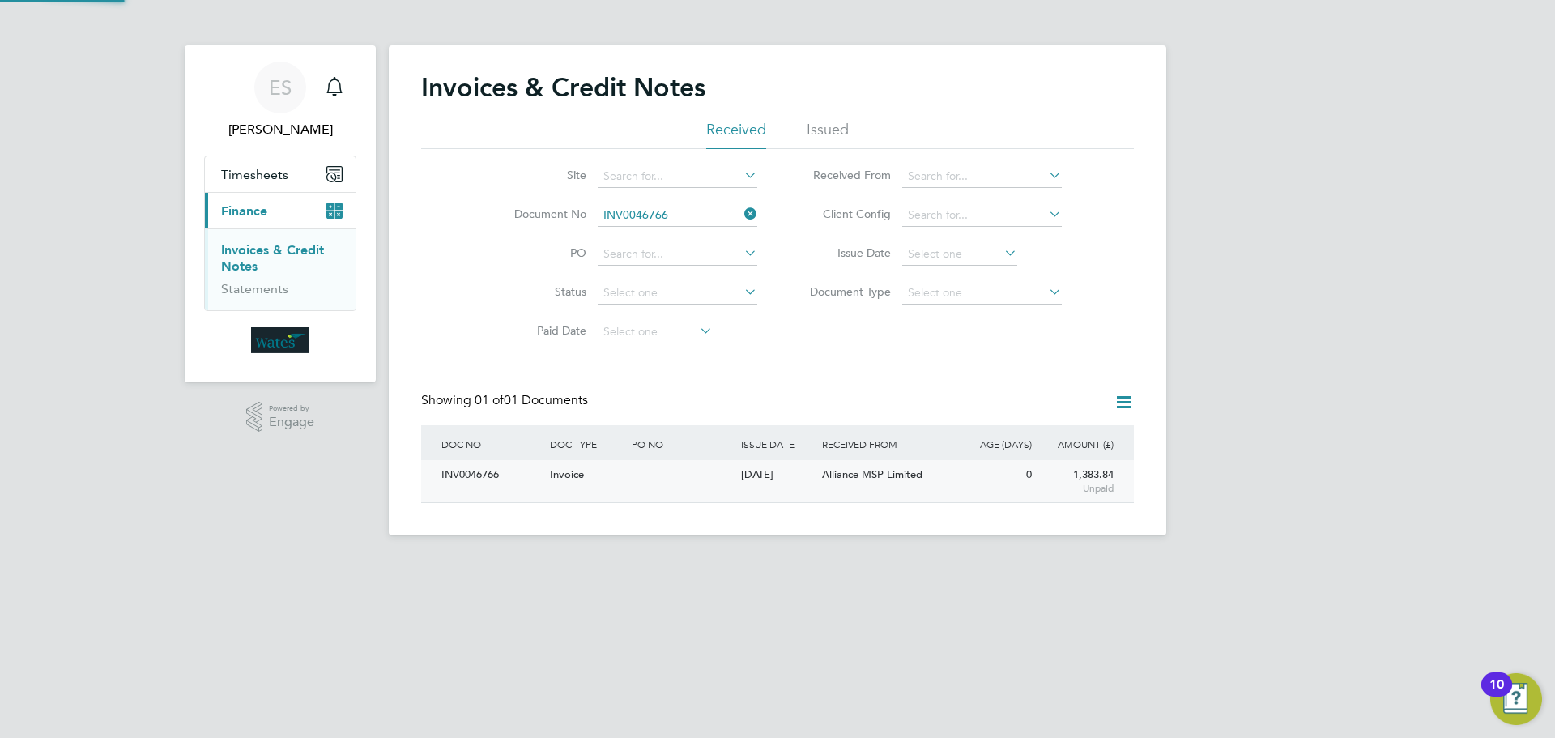
click at [511, 477] on div "INV0046766" at bounding box center [491, 475] width 108 height 30
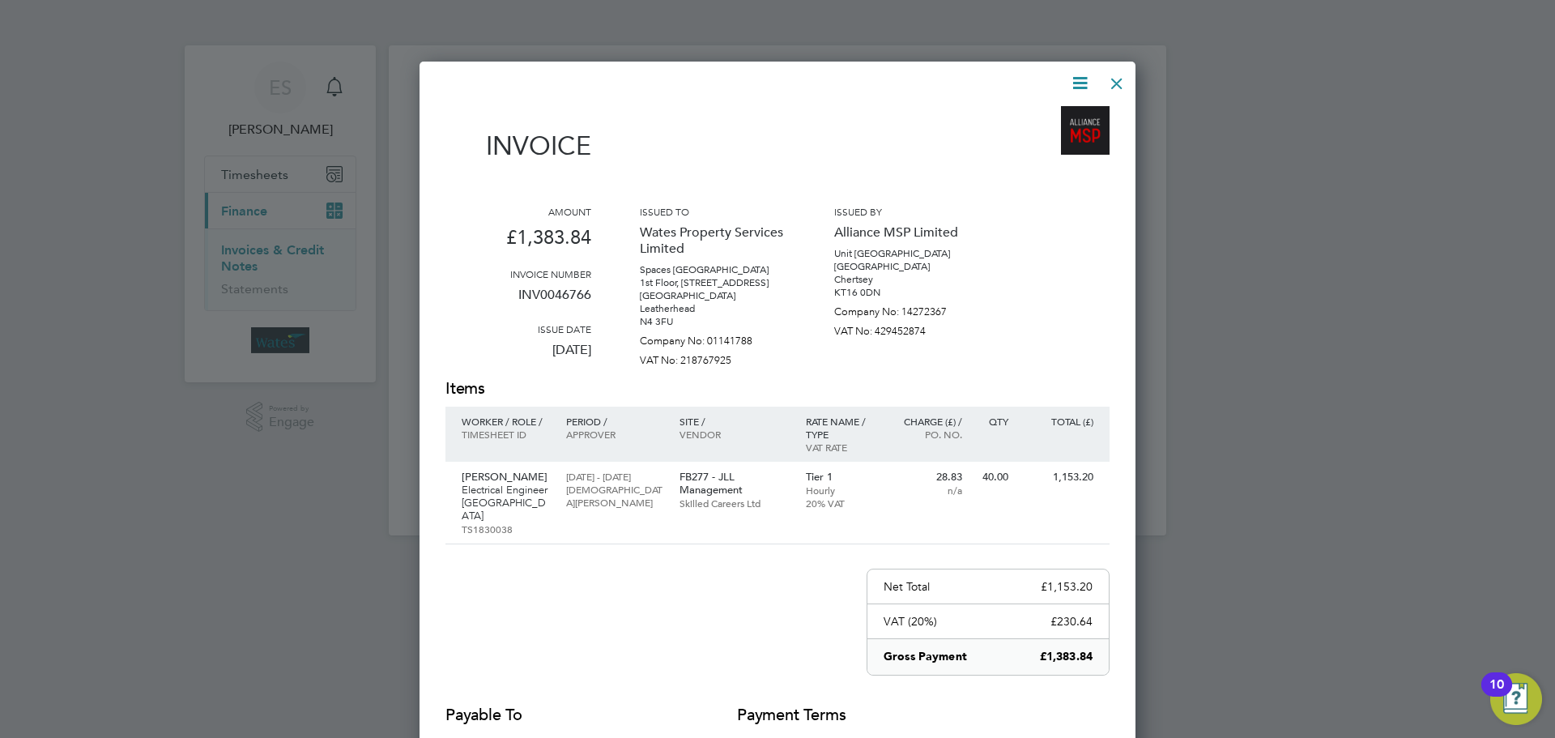
click at [1072, 83] on icon at bounding box center [1080, 83] width 20 height 20
click at [1051, 113] on li "Download Invoice" at bounding box center [1031, 121] width 112 height 23
click at [1084, 80] on icon at bounding box center [1080, 83] width 20 height 20
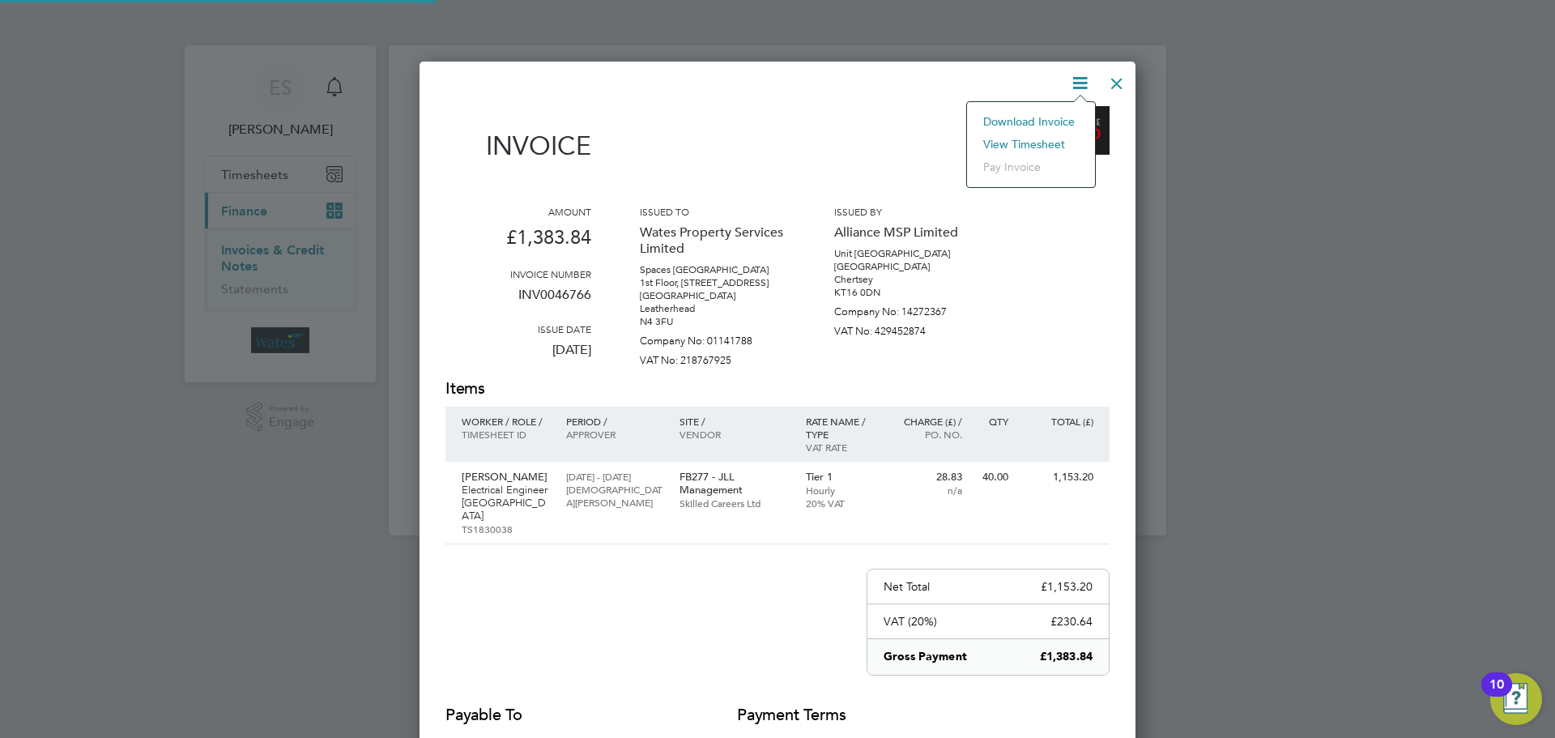
click at [1032, 134] on li "View timesheet" at bounding box center [1031, 144] width 112 height 23
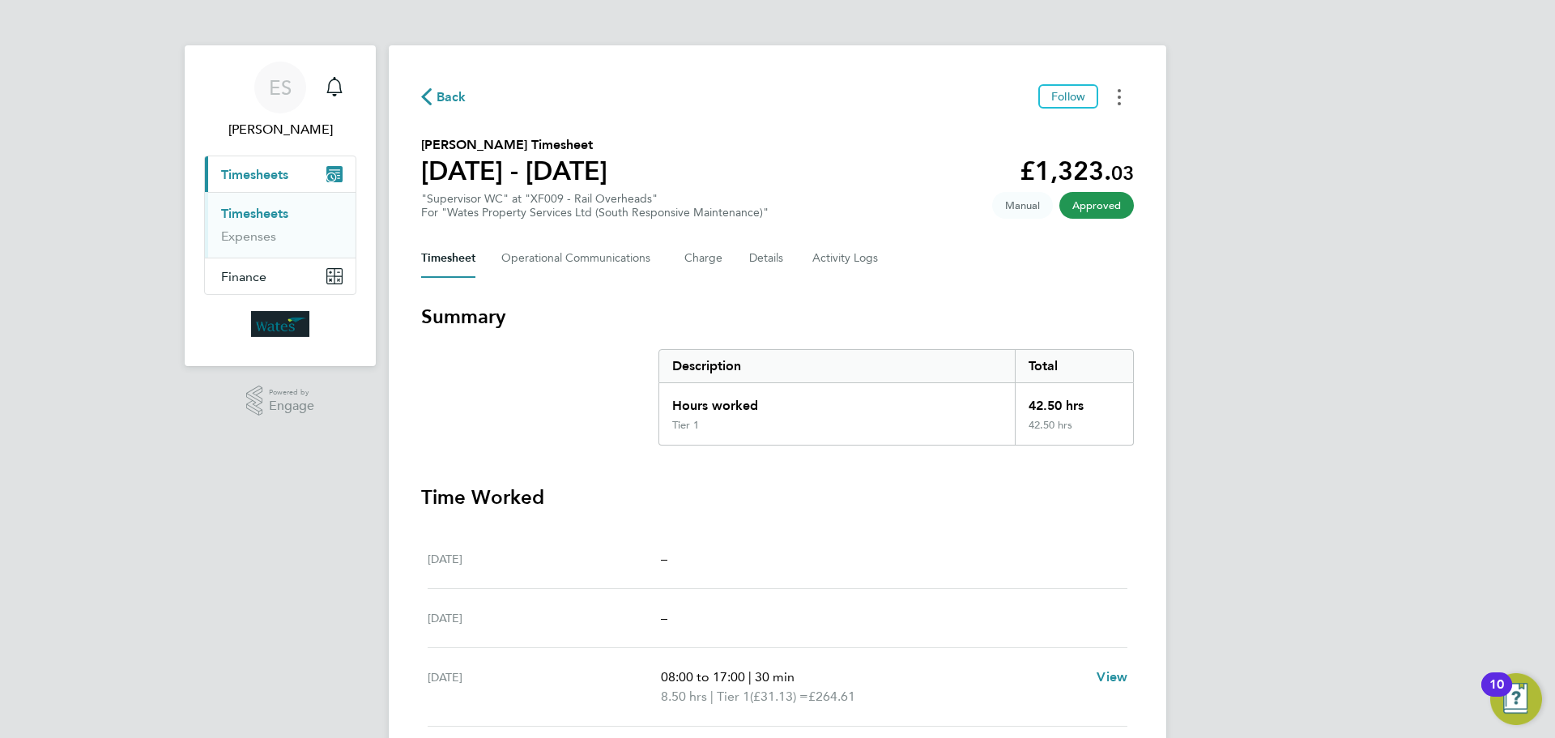
click at [1113, 95] on button "Timesheets Menu" at bounding box center [1118, 96] width 29 height 25
click at [1078, 130] on link "Download timesheet" at bounding box center [1036, 133] width 194 height 32
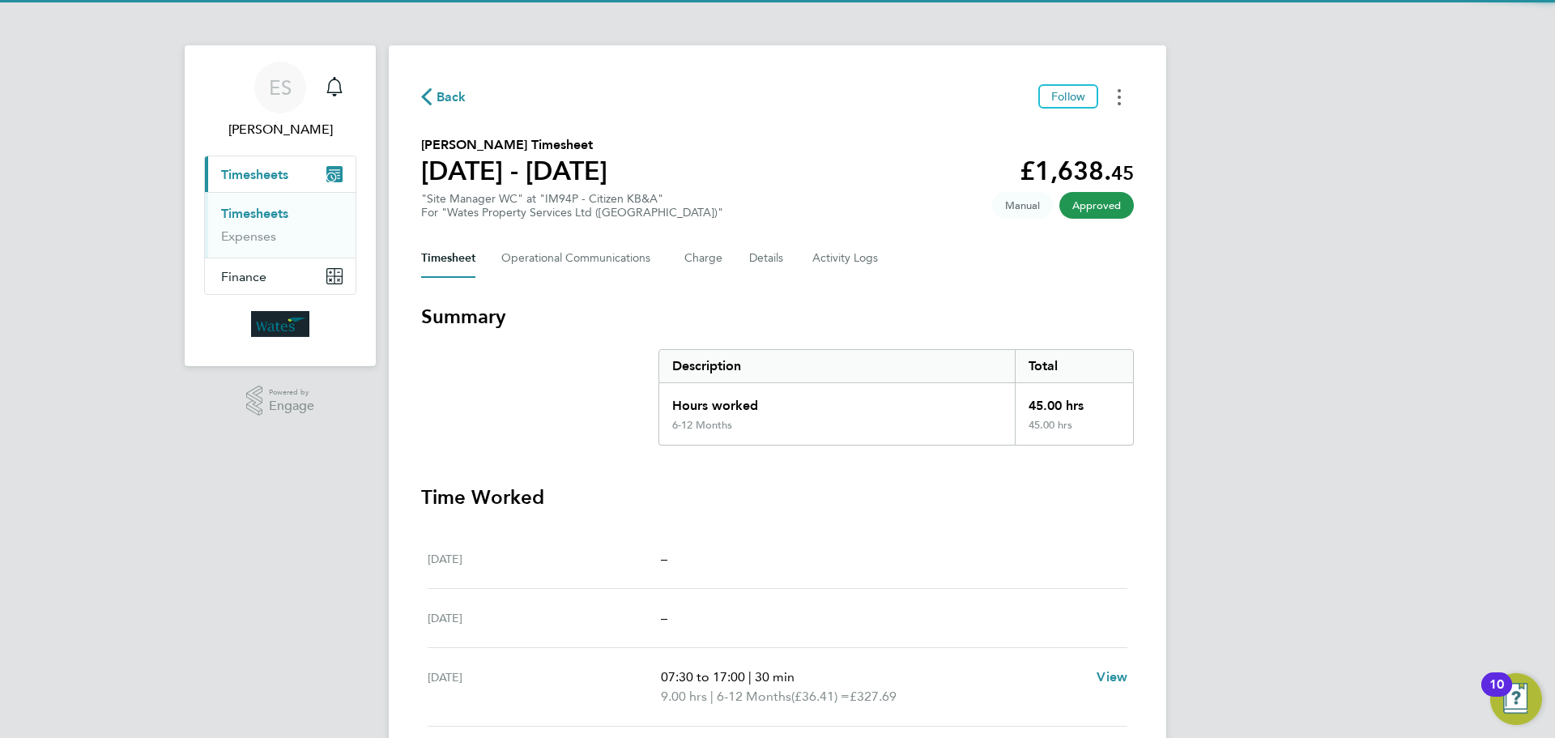
click at [1116, 93] on button "Timesheets Menu" at bounding box center [1118, 96] width 29 height 25
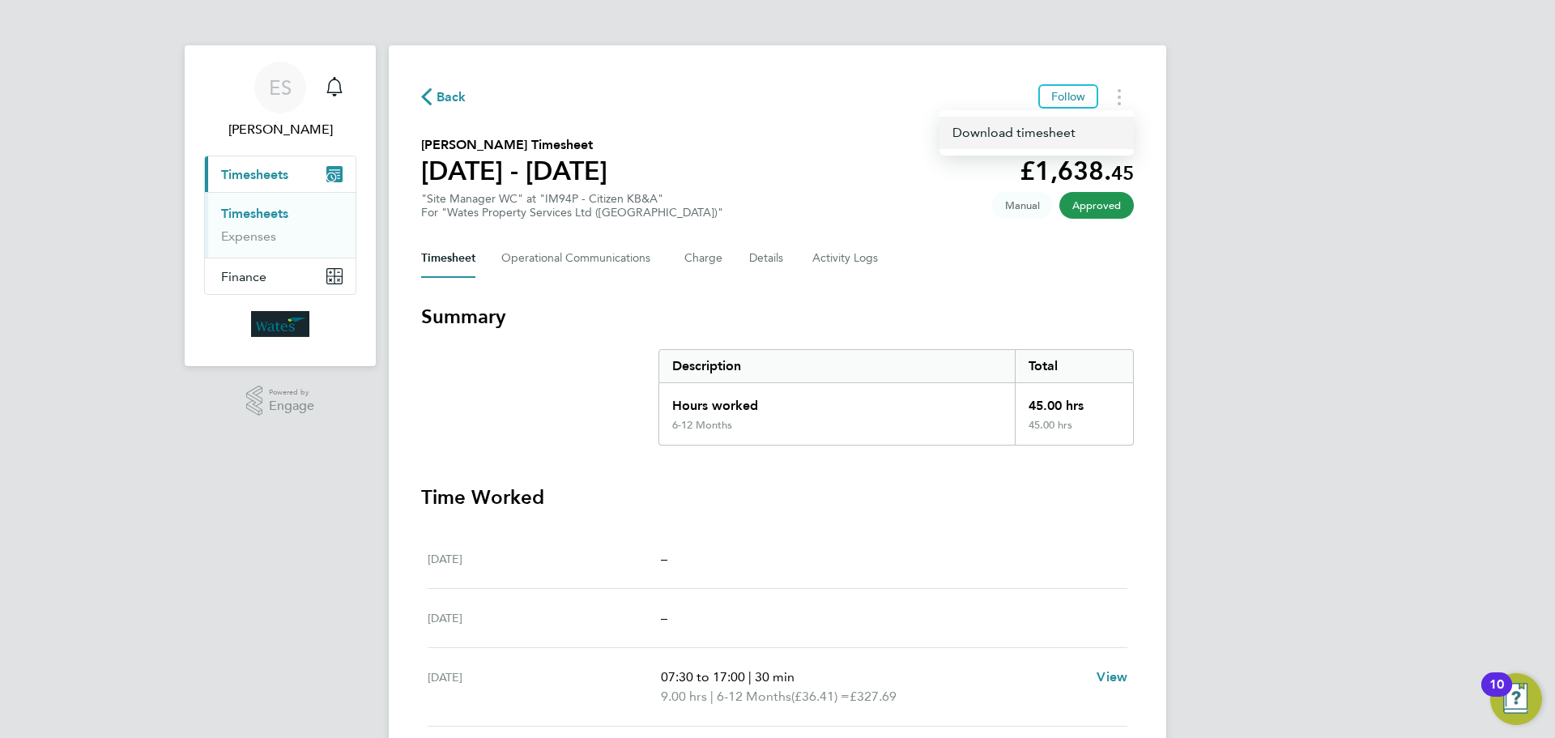
click at [1096, 123] on link "Download timesheet" at bounding box center [1036, 133] width 194 height 32
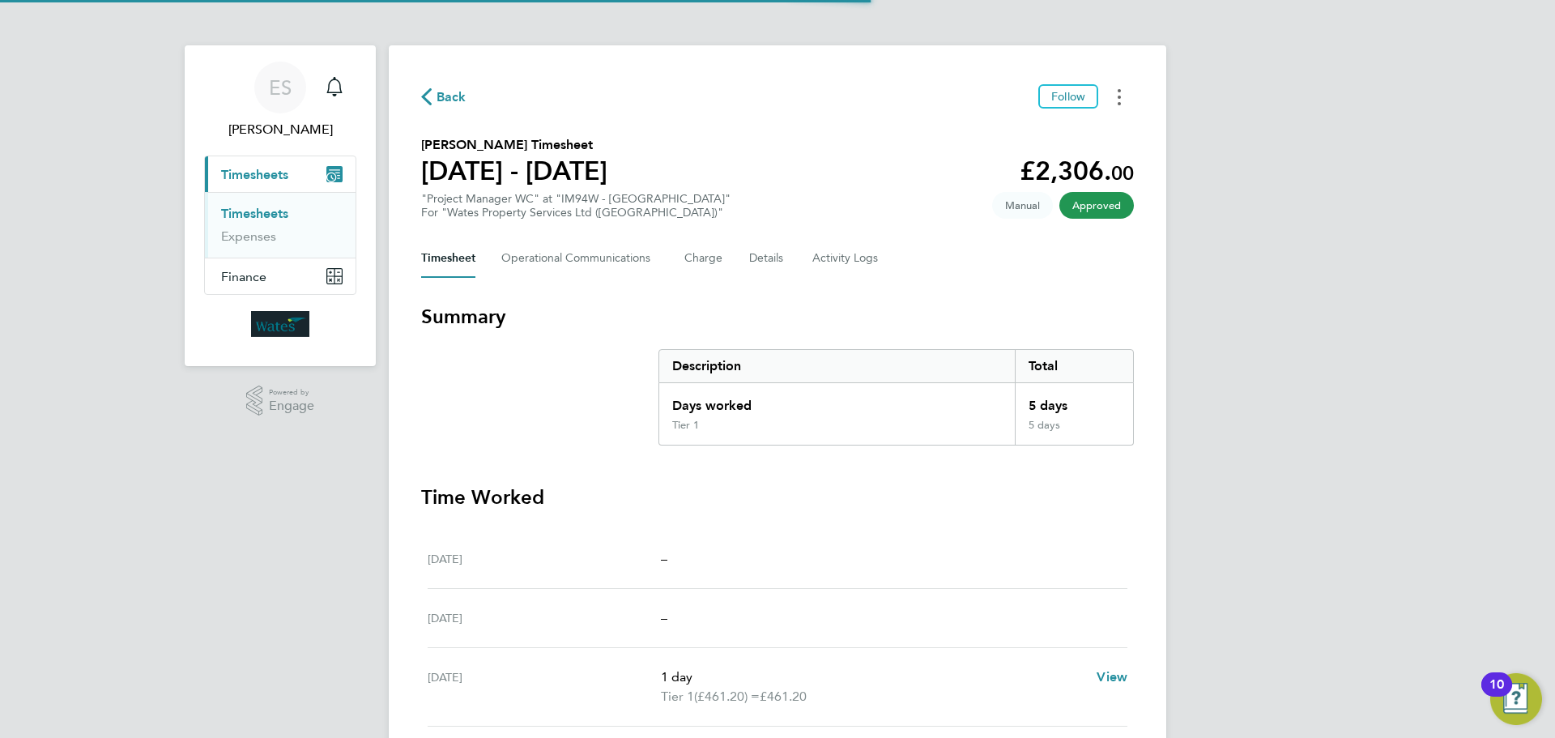
click at [1116, 95] on button "Timesheets Menu" at bounding box center [1118, 96] width 29 height 25
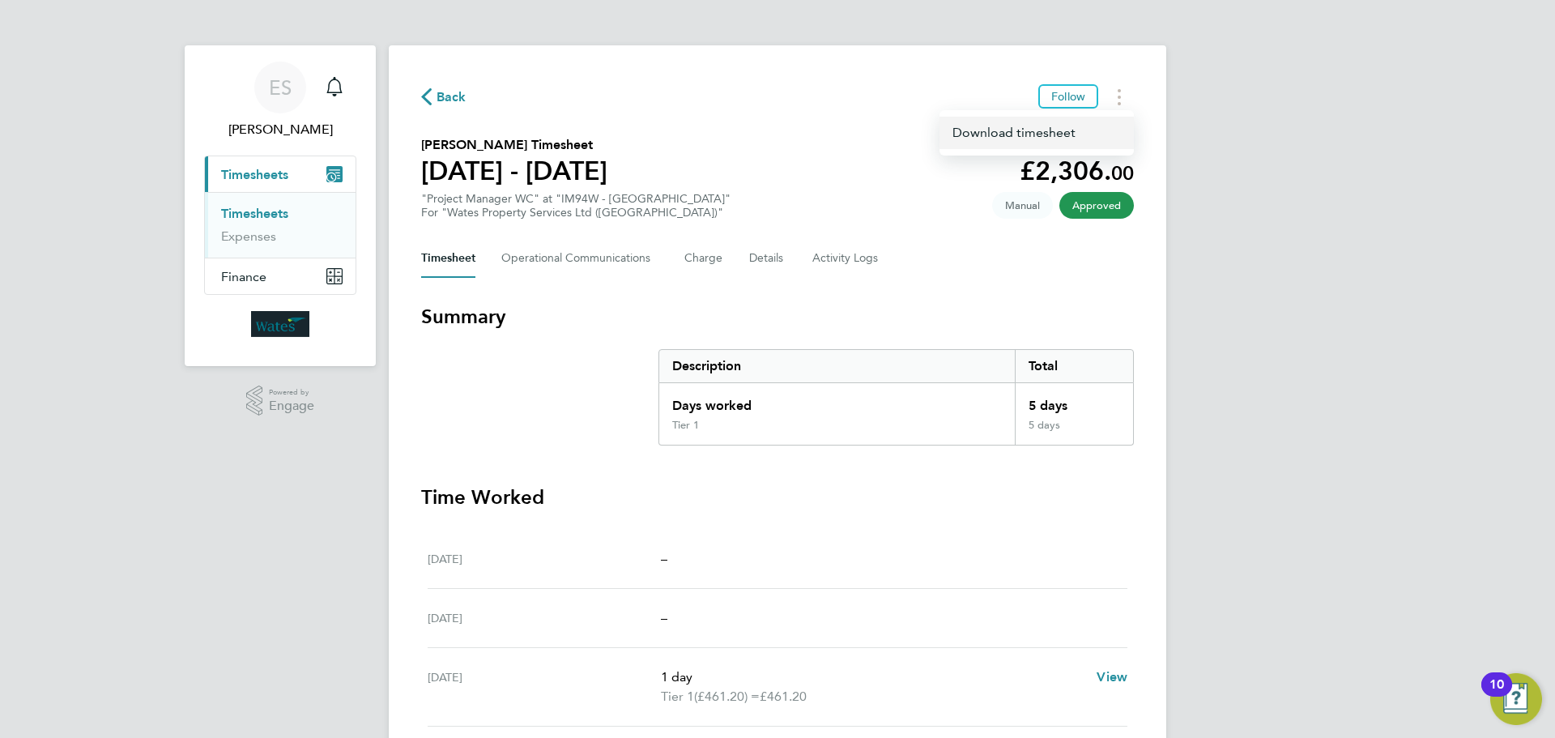
click at [1088, 134] on link "Download timesheet" at bounding box center [1036, 133] width 194 height 32
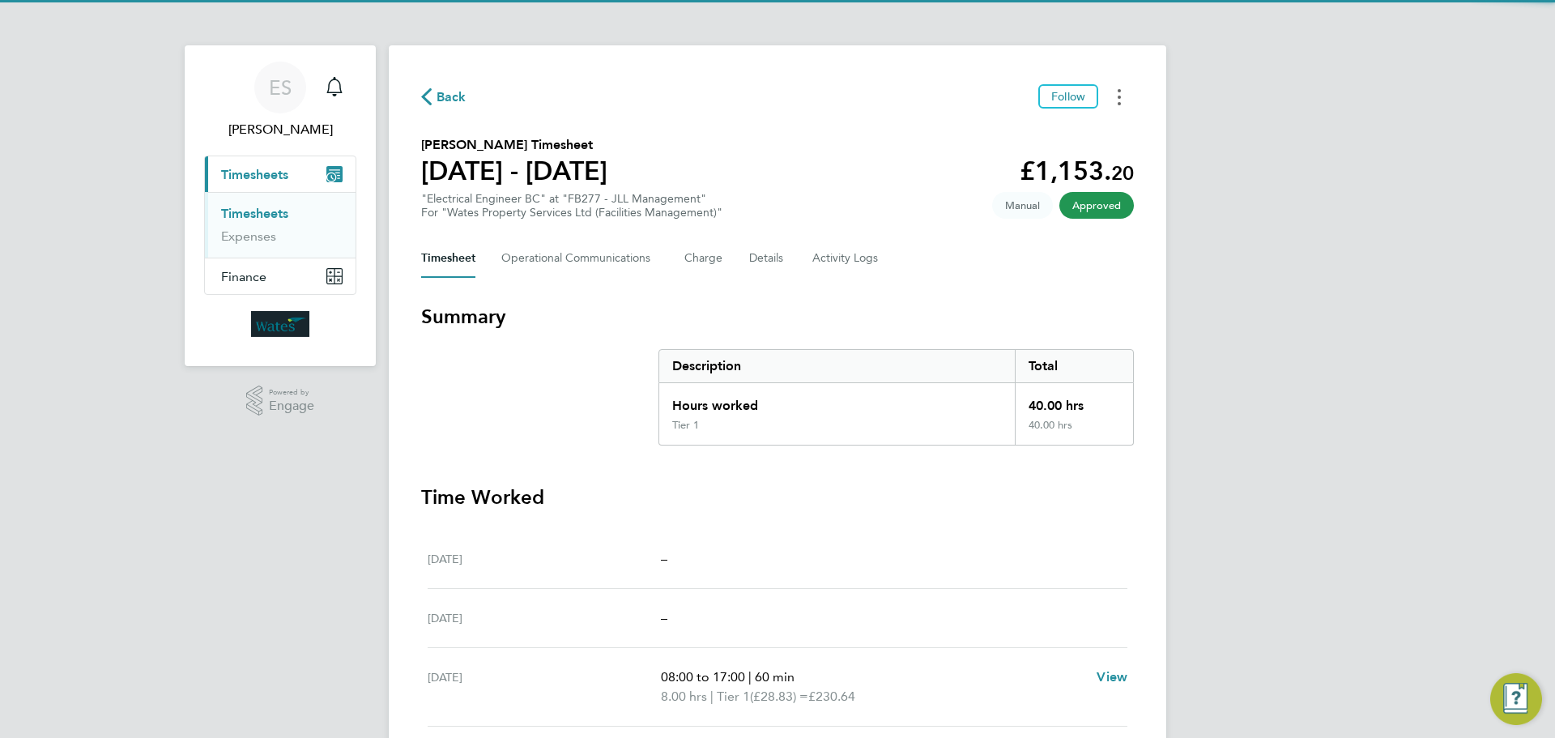
click at [1108, 89] on button "Timesheets Menu" at bounding box center [1118, 96] width 29 height 25
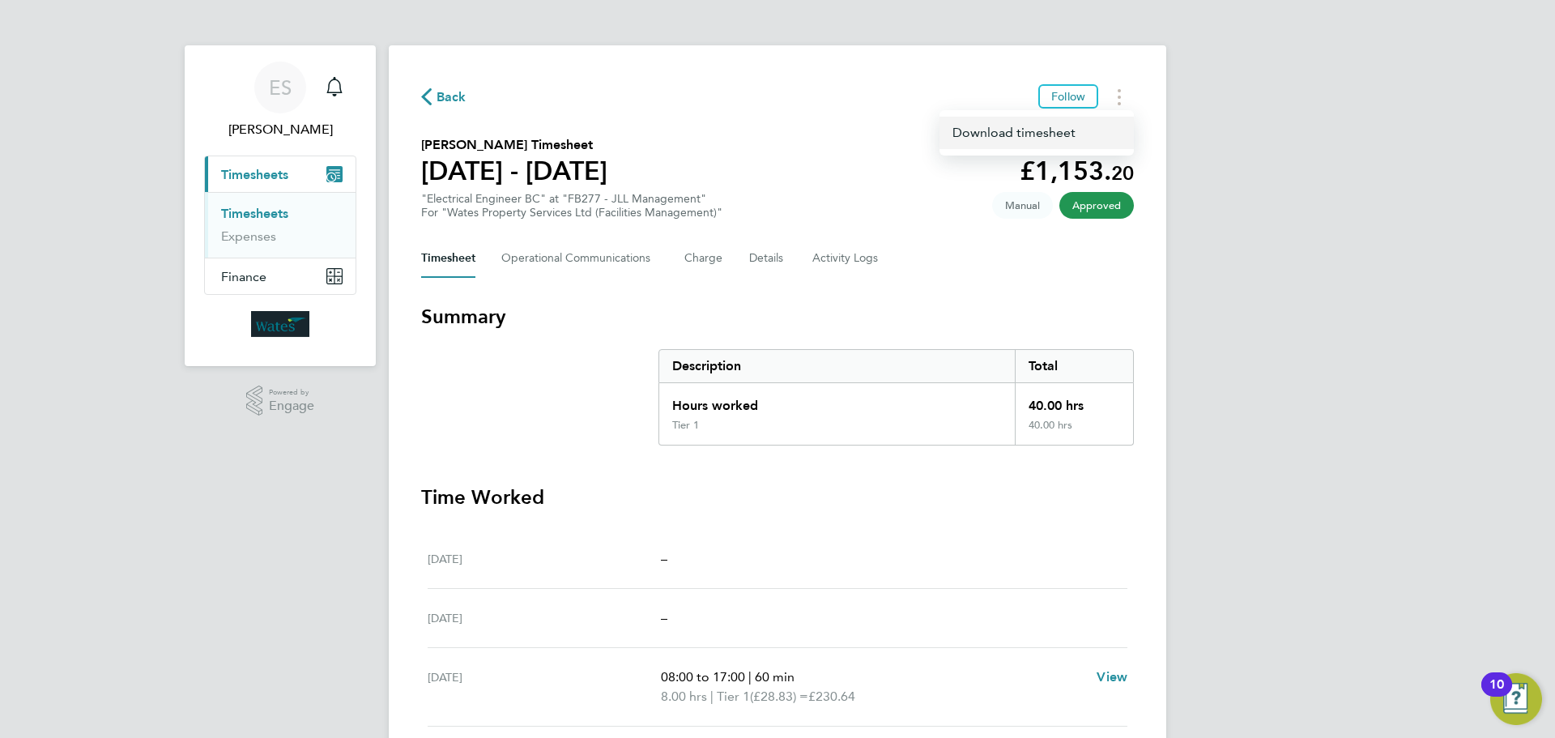
click at [1096, 135] on link "Download timesheet" at bounding box center [1036, 133] width 194 height 32
